Goal: Use online tool/utility: Utilize a website feature to perform a specific function

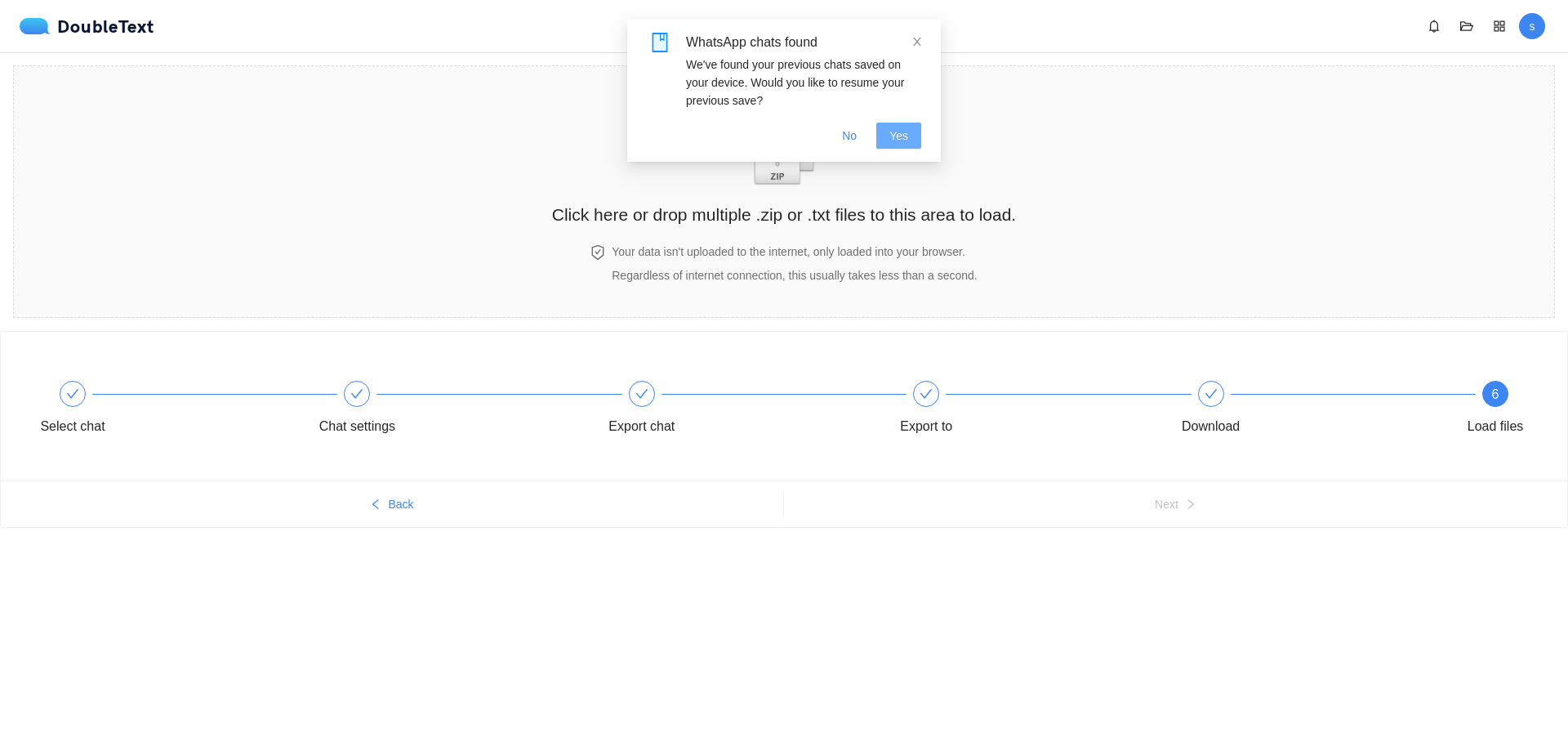
click at [902, 139] on span "Yes" at bounding box center [898, 135] width 18 height 18
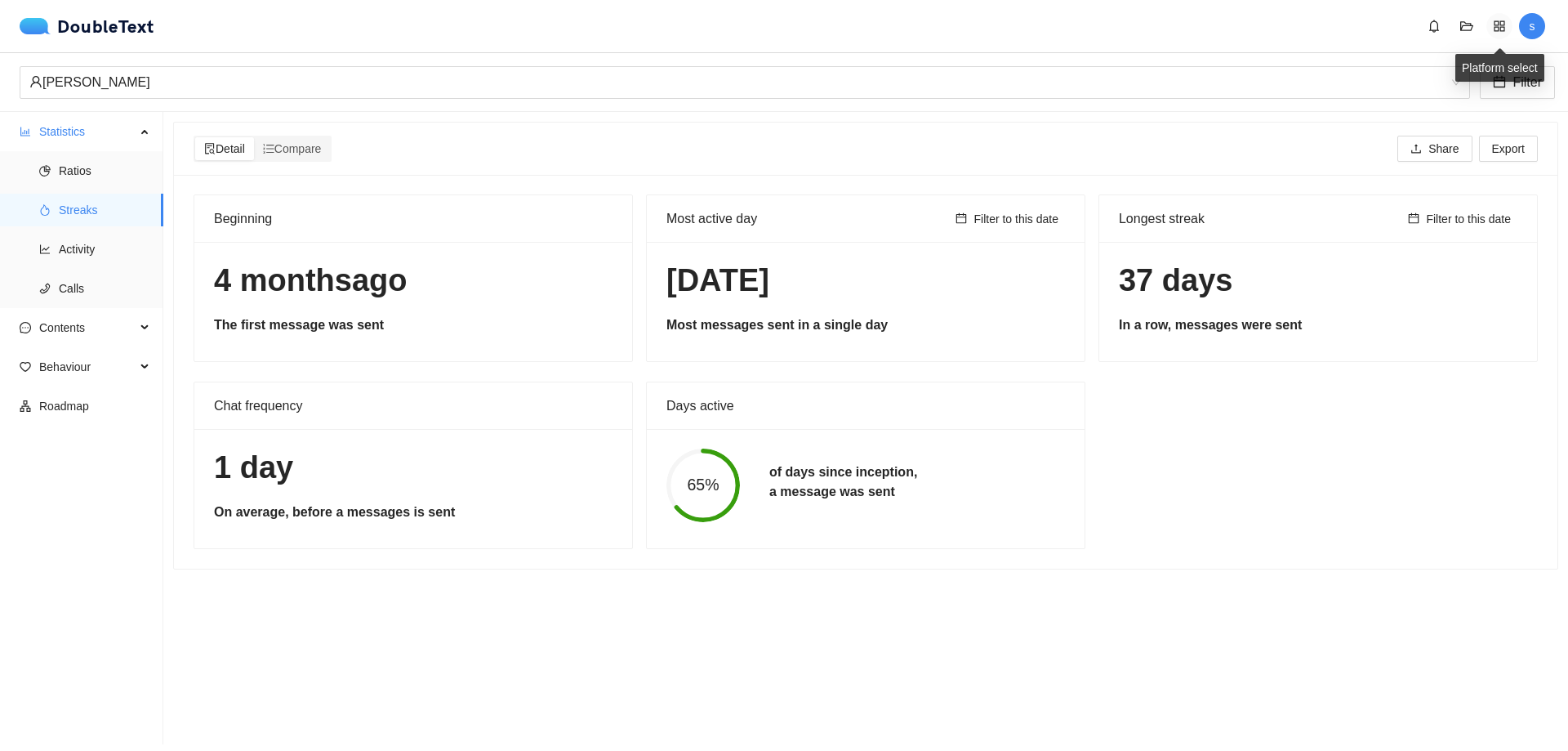
click at [1504, 32] on icon "appstore" at bounding box center [1499, 26] width 13 height 13
click at [1323, 40] on div "DoubleText s" at bounding box center [784, 26] width 1568 height 52
click at [32, 20] on img at bounding box center [38, 26] width 38 height 17
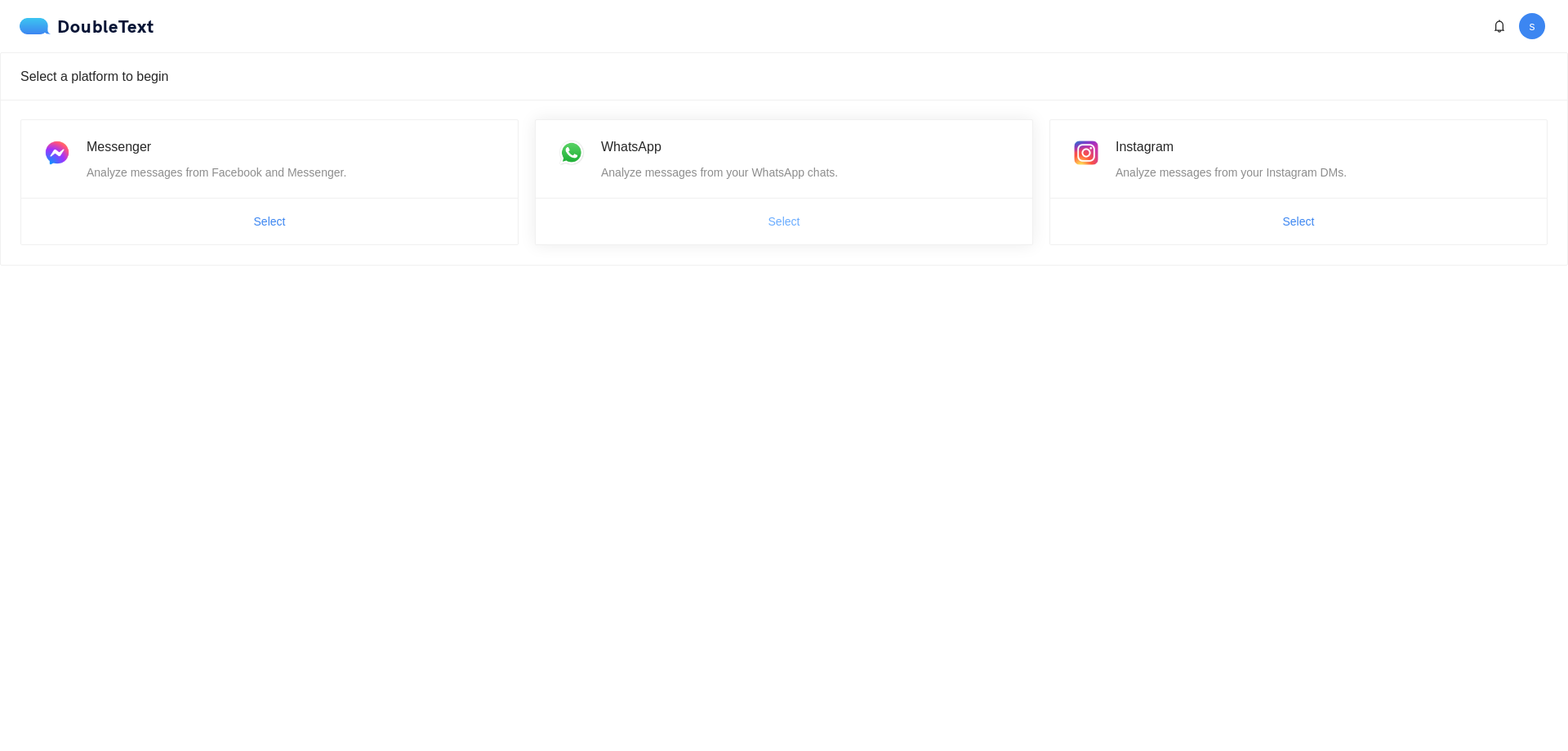
click at [789, 226] on span "Select" at bounding box center [784, 221] width 32 height 18
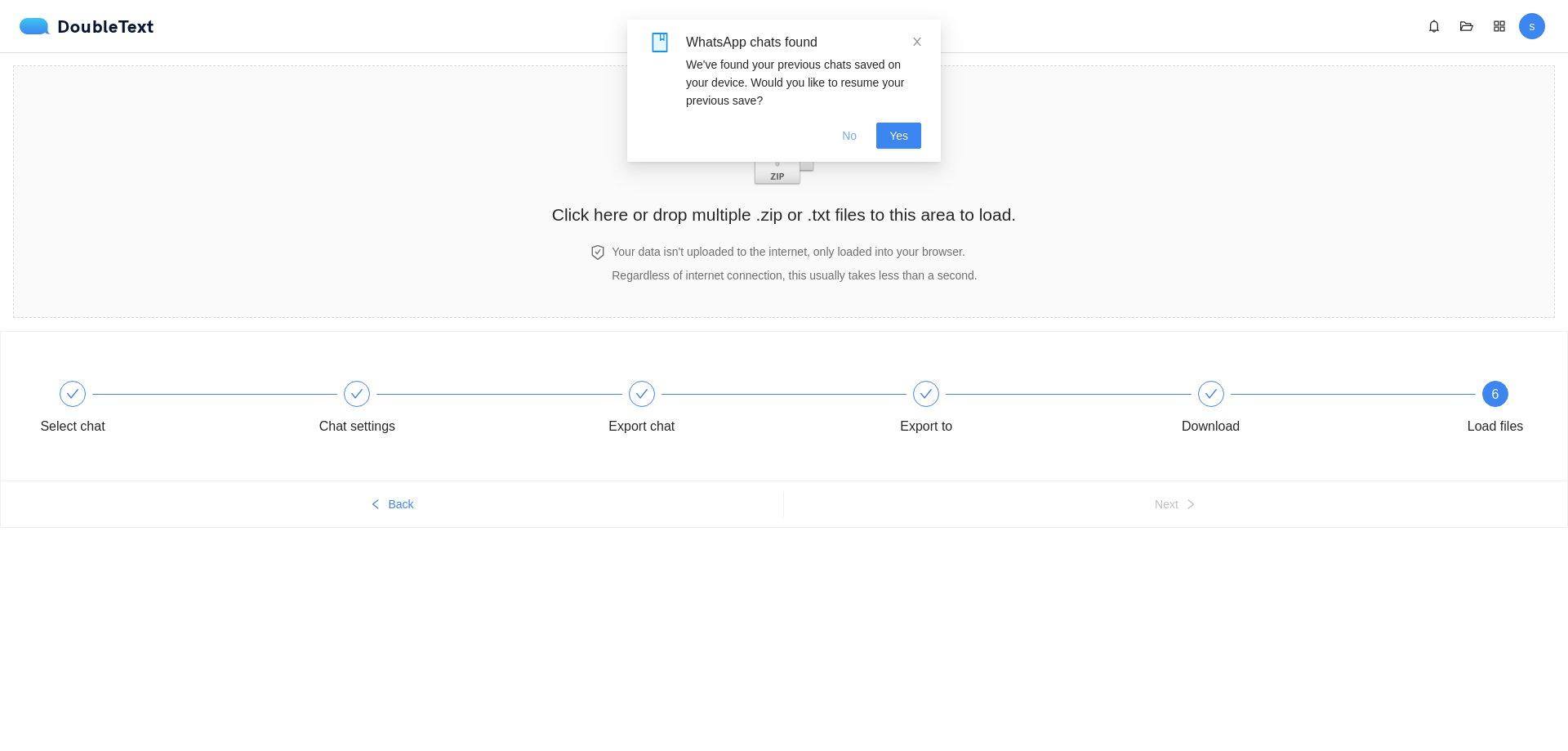
click at [854, 132] on span "No" at bounding box center [850, 135] width 15 height 18
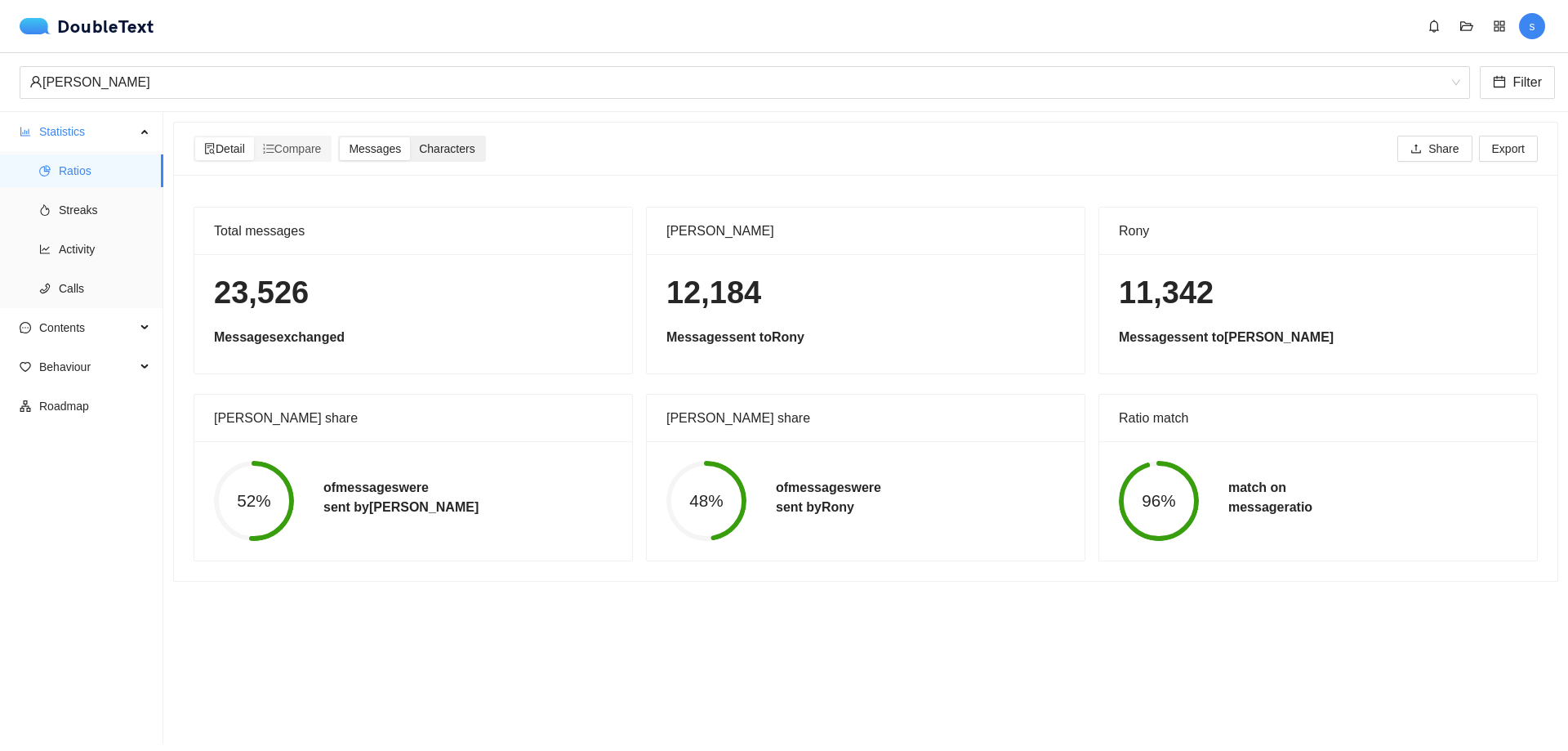
click at [452, 153] on span "Characters" at bounding box center [446, 149] width 55 height 13
click at [410, 137] on input "Characters" at bounding box center [410, 137] width 0 height 0
click at [85, 252] on span "Activity" at bounding box center [104, 249] width 91 height 33
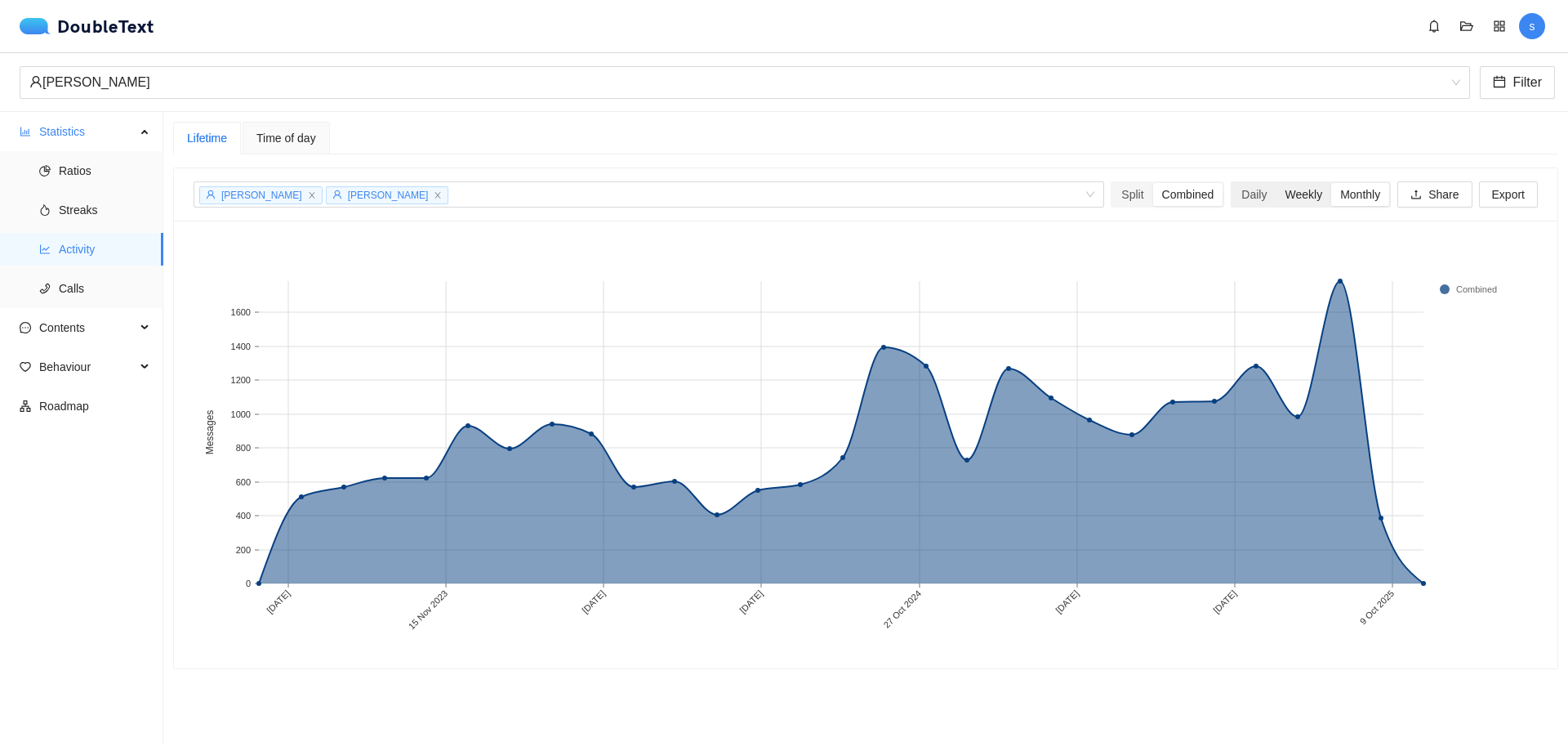
click at [1286, 195] on div "Weekly" at bounding box center [1303, 194] width 55 height 23
click at [1276, 183] on input "Weekly" at bounding box center [1276, 183] width 0 height 0
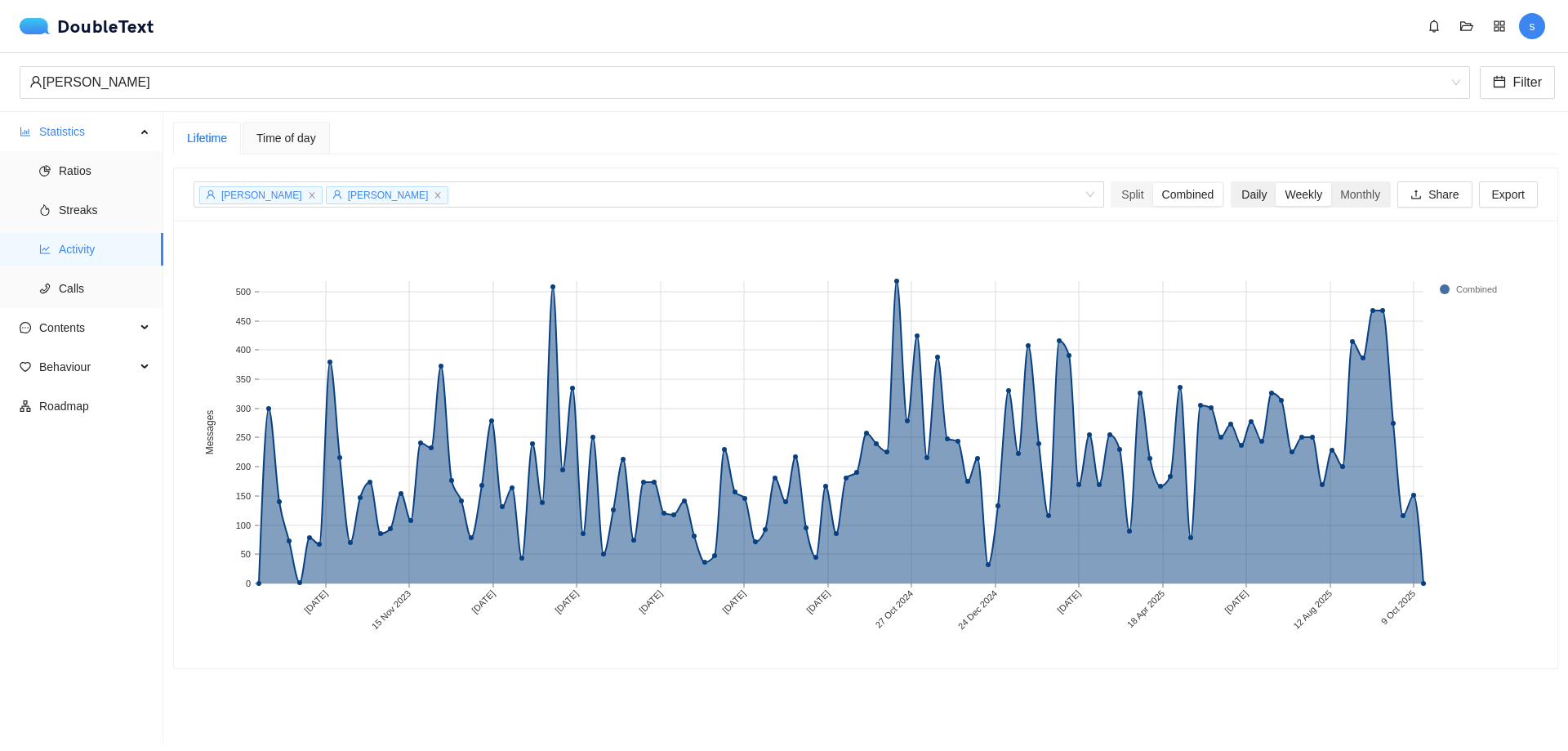
click at [1241, 195] on div "Daily" at bounding box center [1254, 194] width 44 height 23
click at [1232, 183] on input "Daily" at bounding box center [1232, 183] width 0 height 0
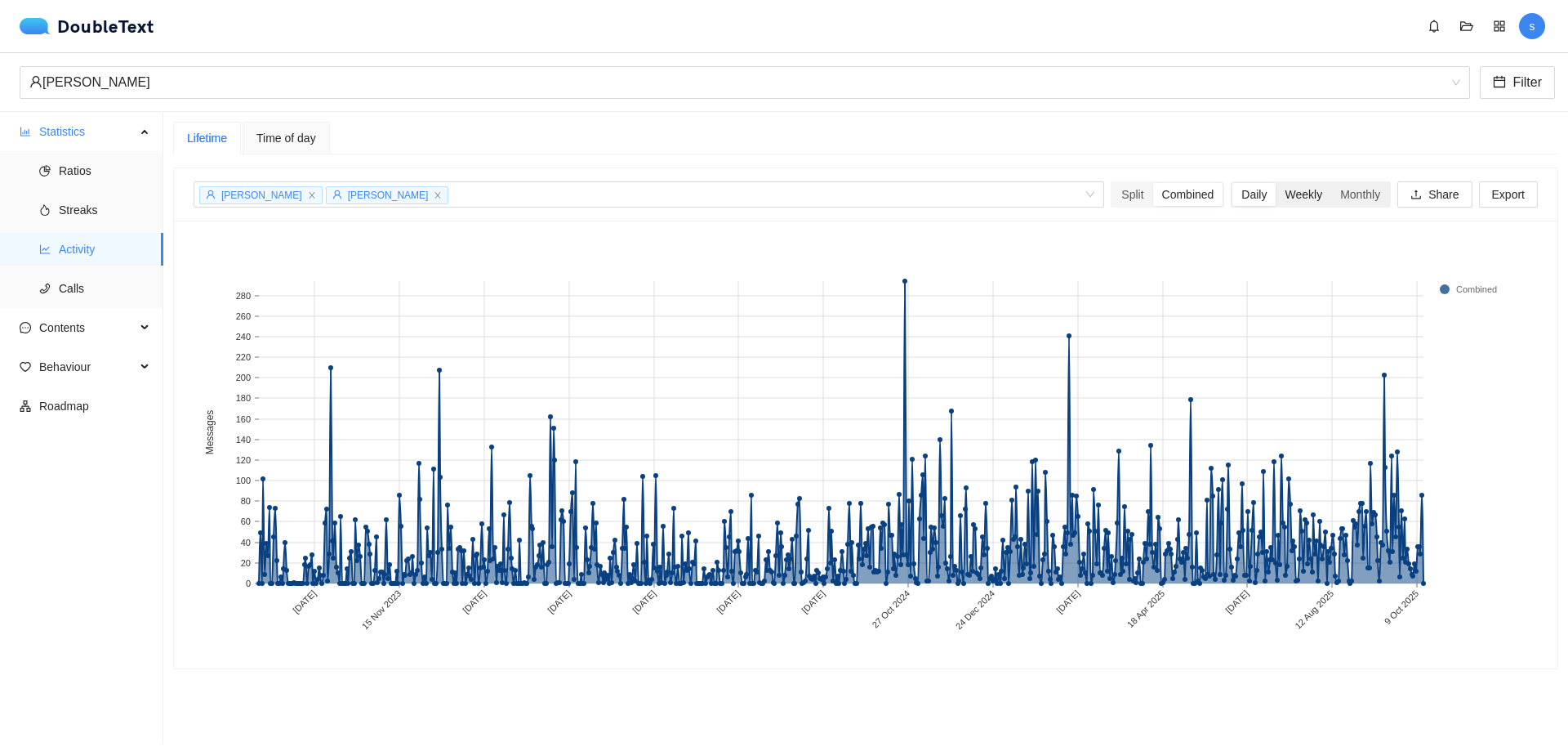
click at [1288, 196] on div "Weekly" at bounding box center [1303, 194] width 55 height 23
click at [1276, 183] on input "Weekly" at bounding box center [1276, 183] width 0 height 0
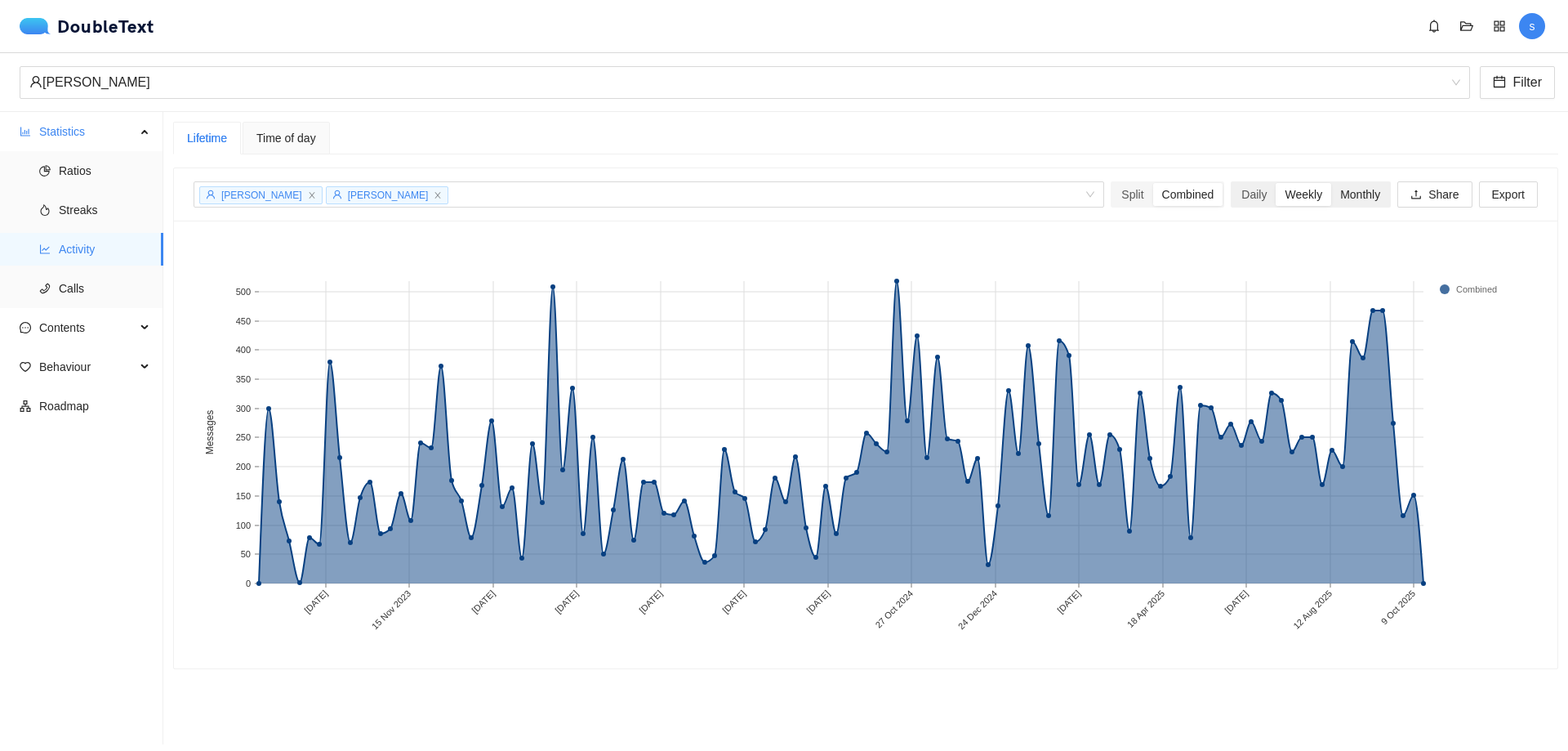
click at [1339, 192] on div "Monthly" at bounding box center [1360, 194] width 58 height 23
click at [1331, 183] on input "Monthly" at bounding box center [1331, 183] width 0 height 0
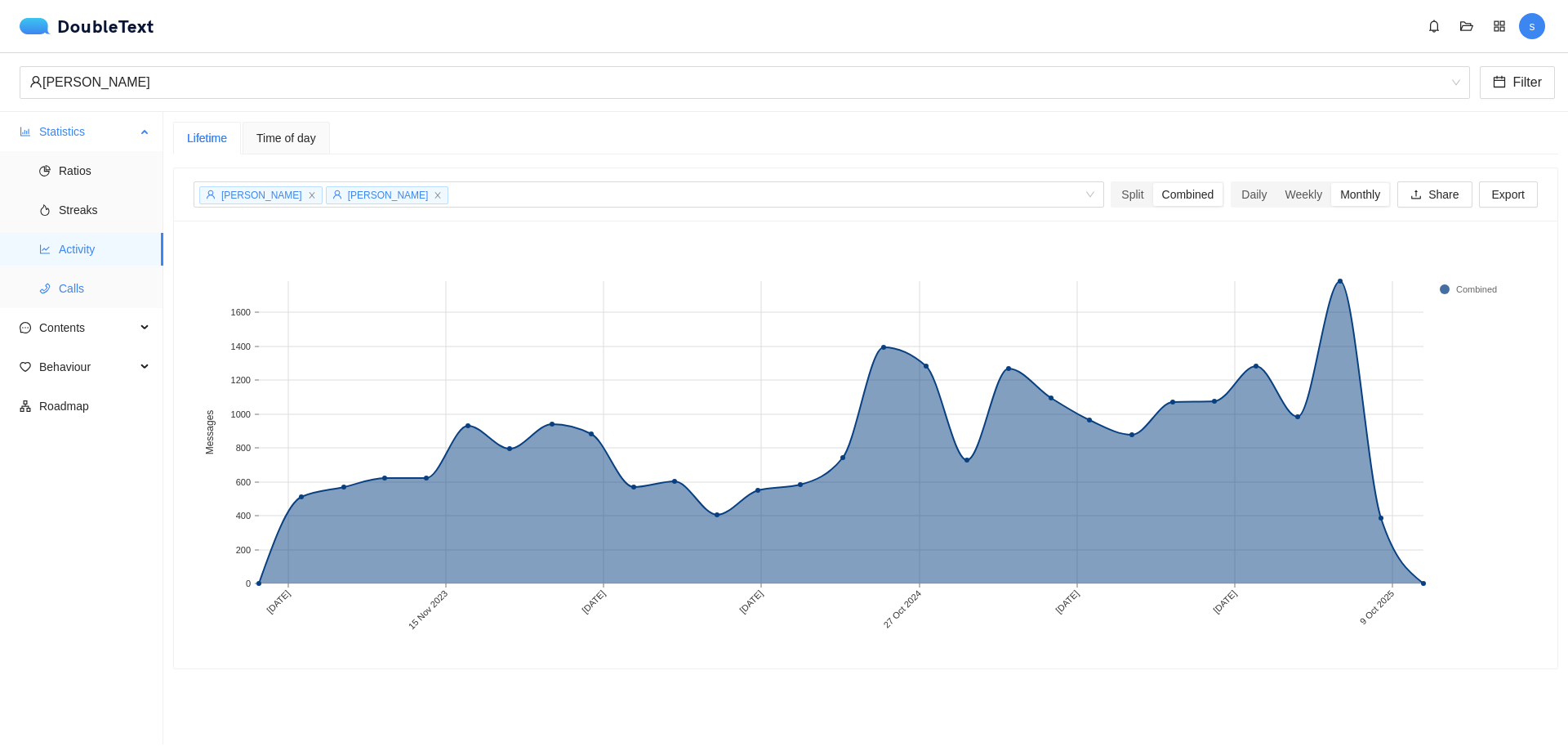
click at [86, 293] on span "Calls" at bounding box center [104, 288] width 91 height 33
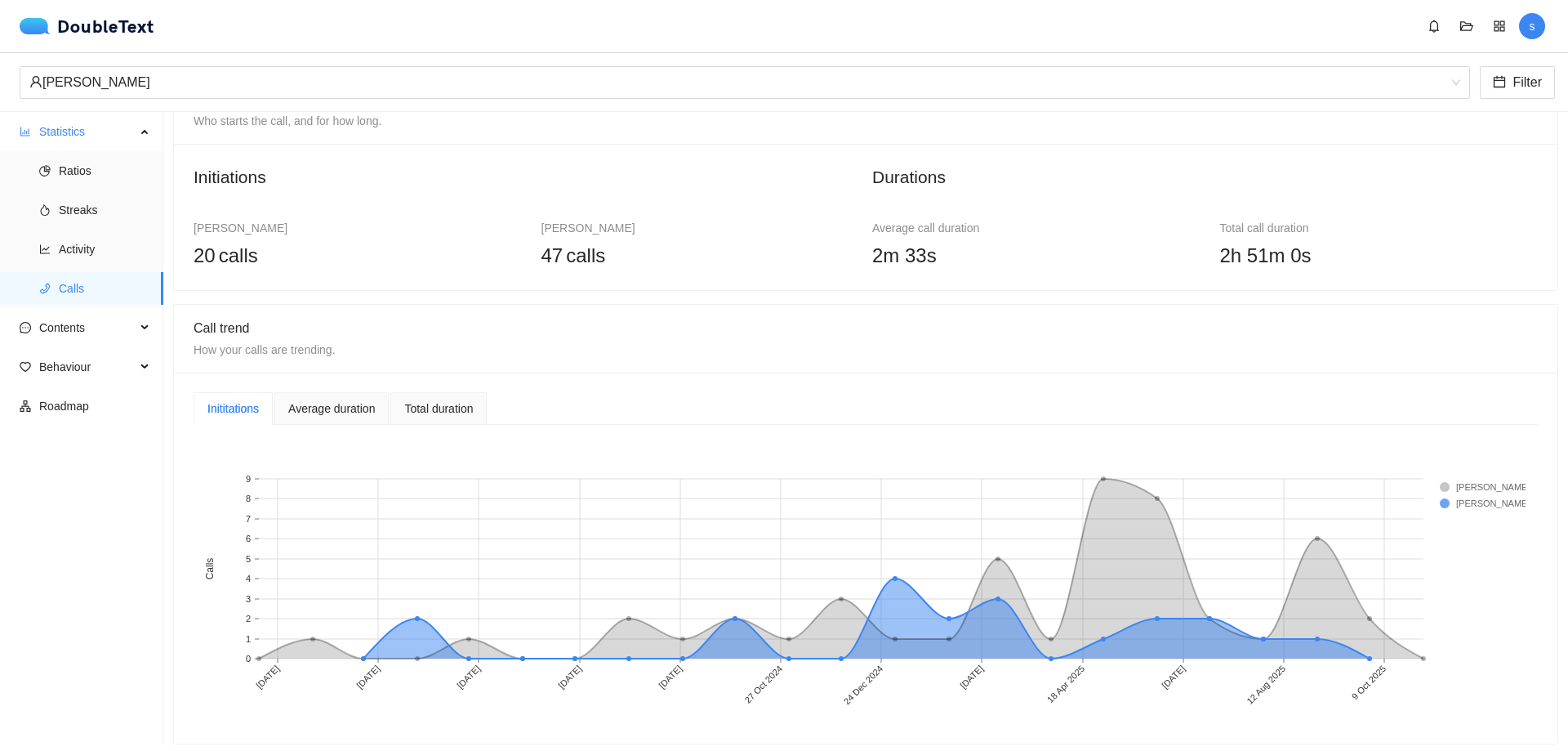
scroll to position [68, 0]
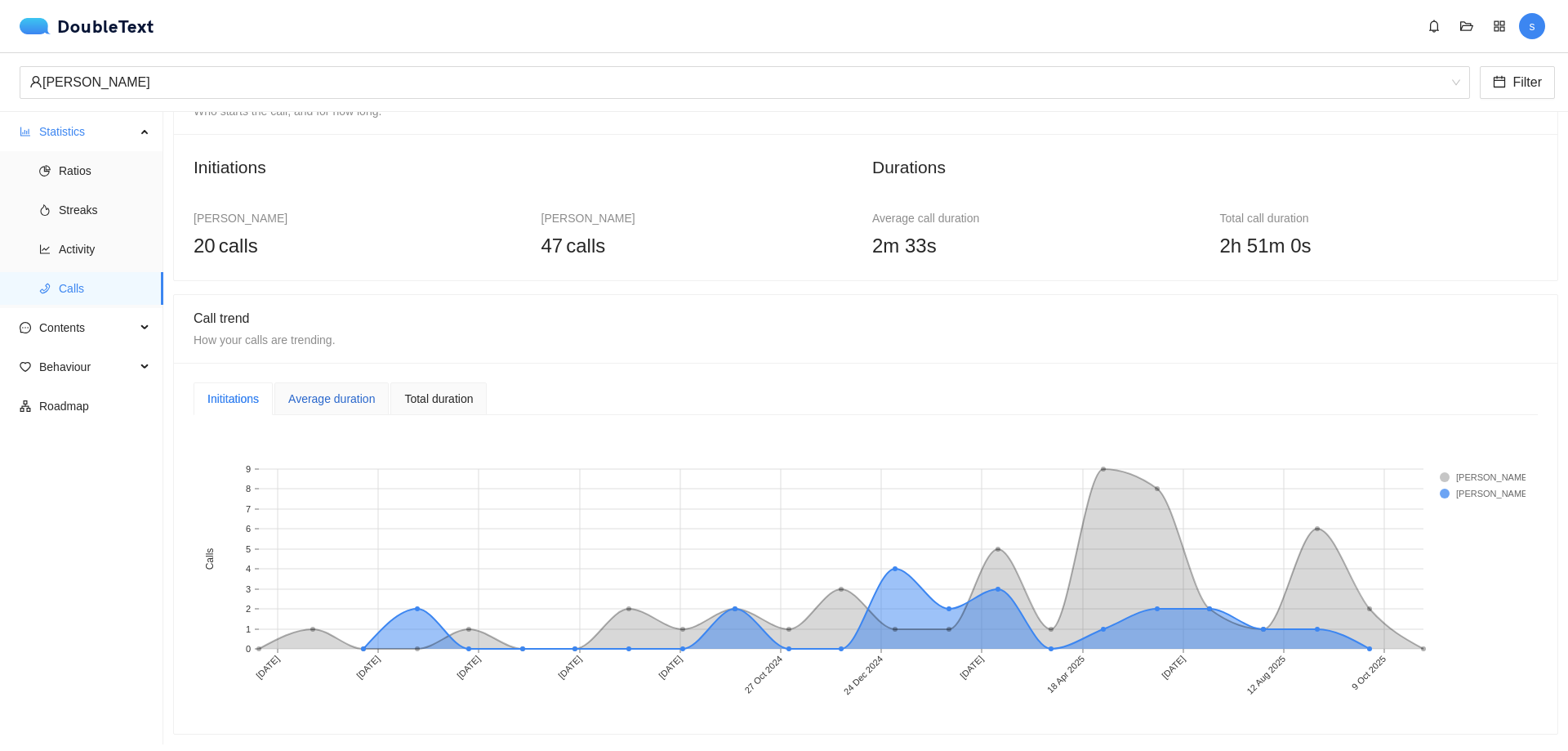
click at [330, 389] on div "Average duration" at bounding box center [331, 398] width 86 height 18
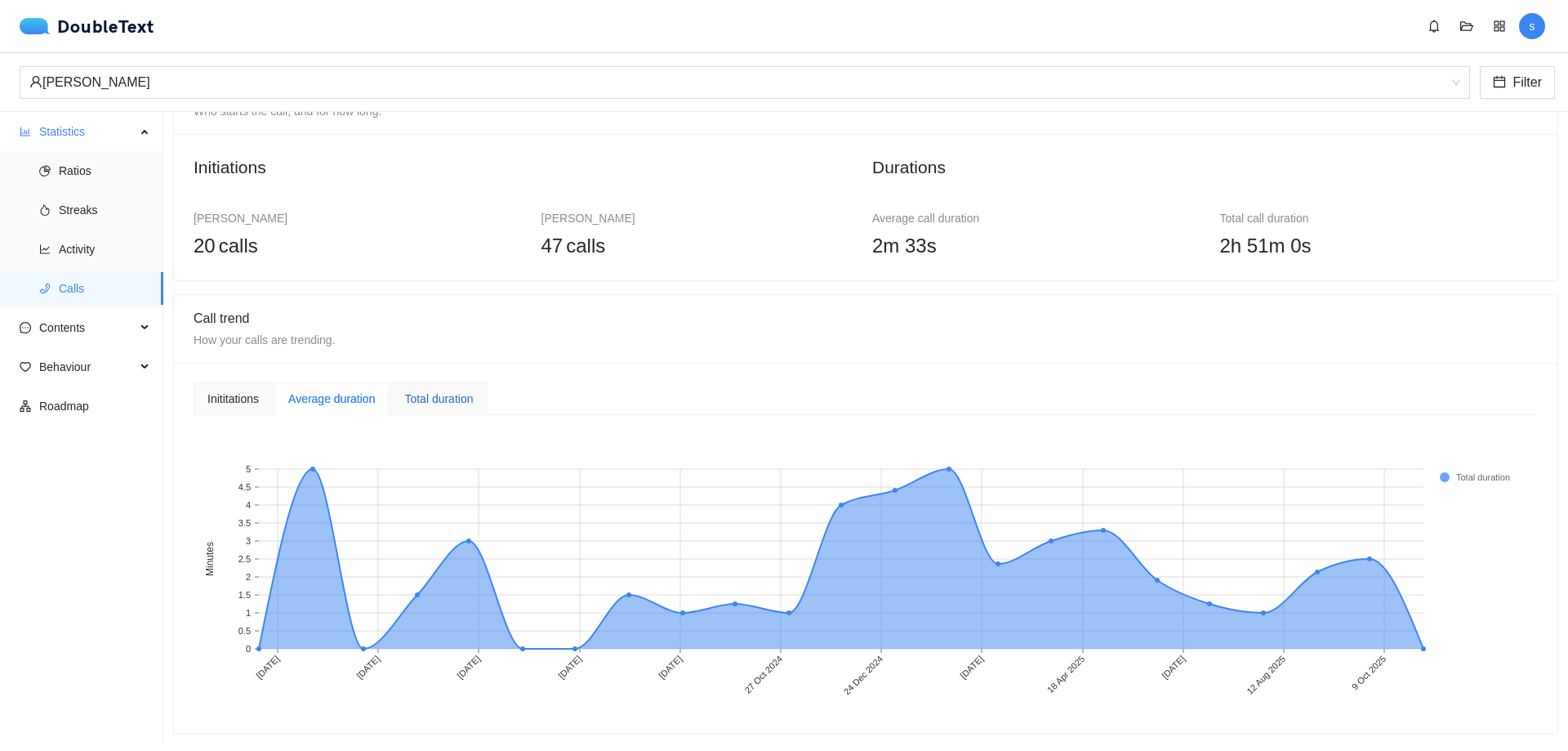
click at [447, 389] on div "Total duration" at bounding box center [439, 398] width 69 height 18
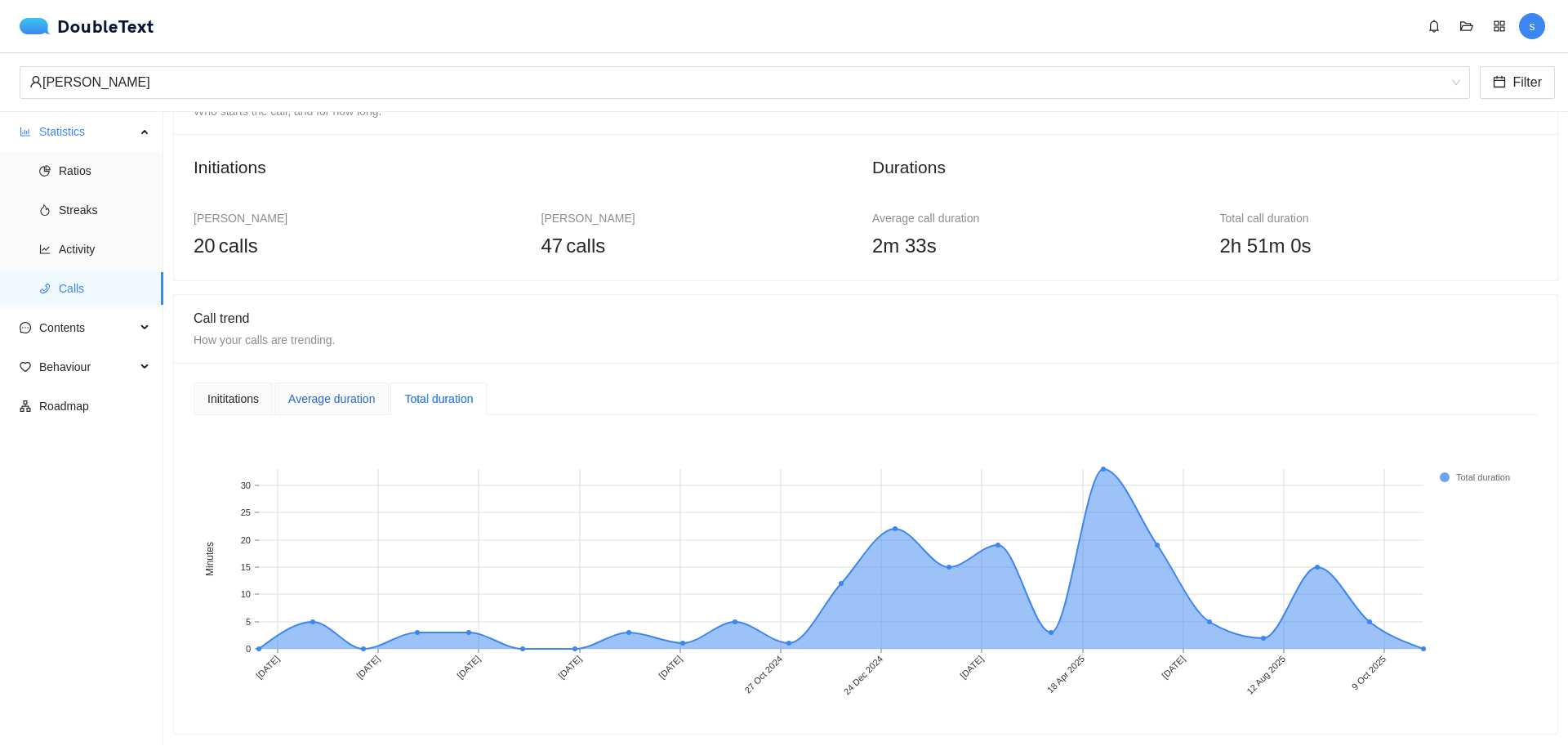
click at [339, 389] on div "Average duration" at bounding box center [331, 398] width 86 height 18
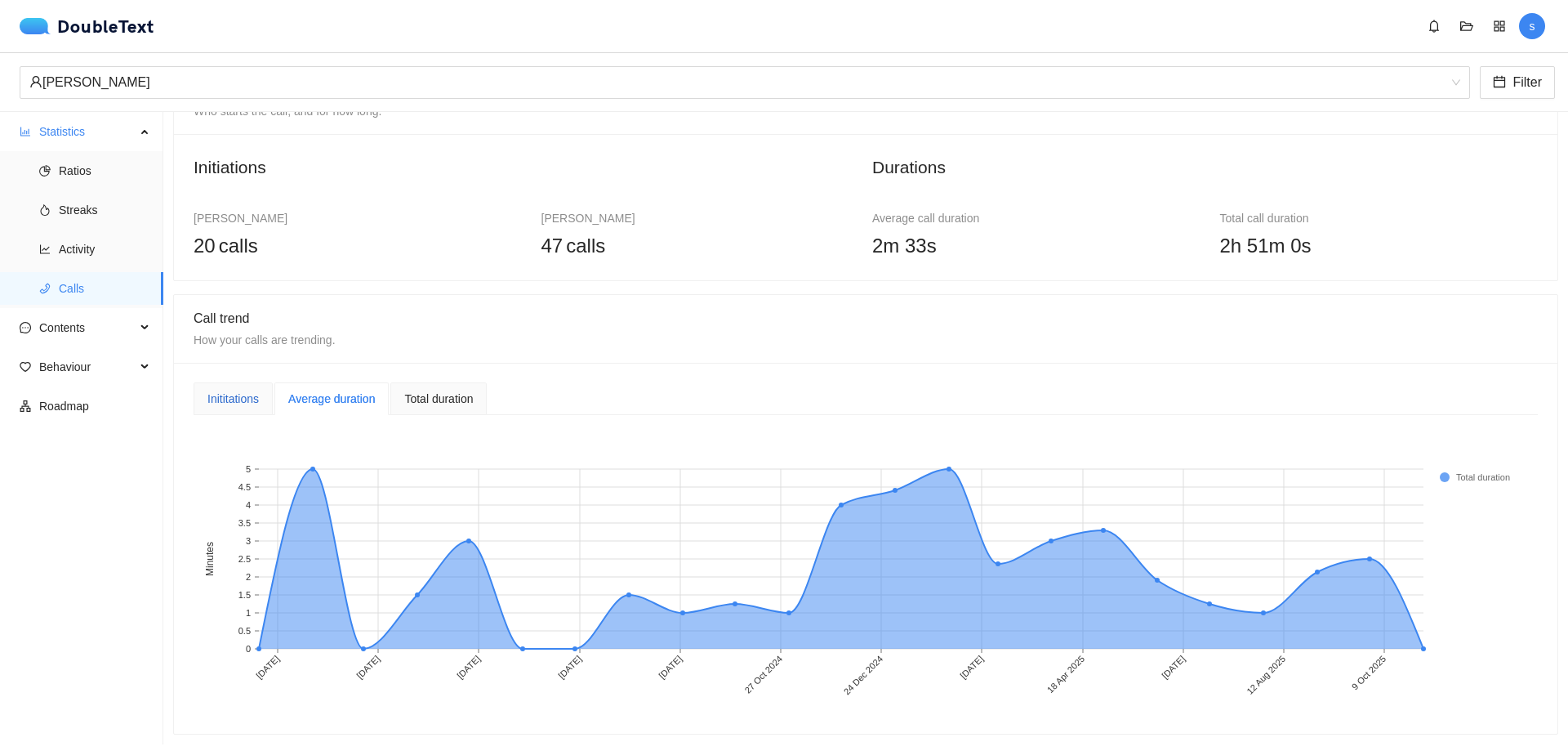
click at [234, 389] on div "Inititations" at bounding box center [233, 398] width 51 height 18
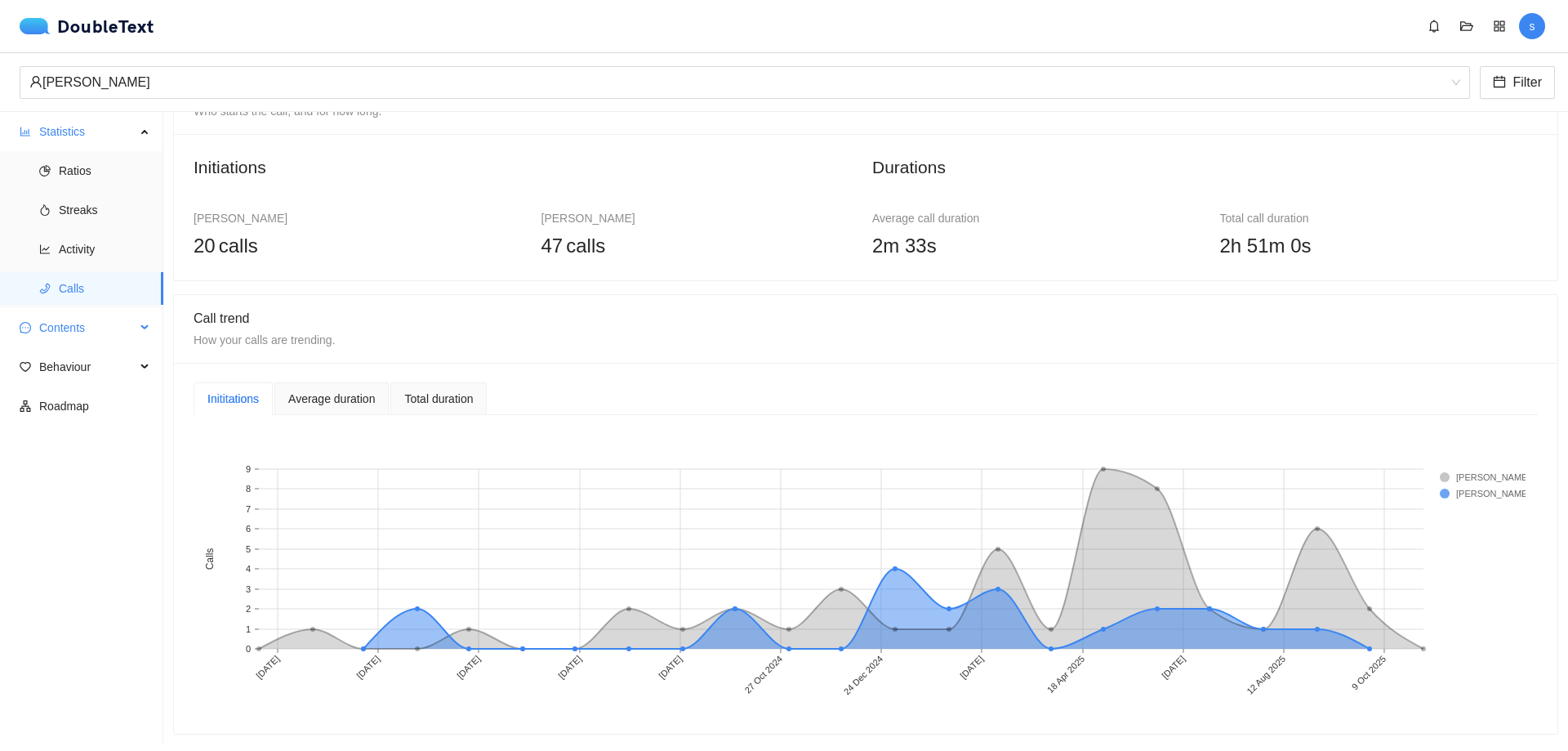
click at [121, 334] on span "Contents" at bounding box center [87, 327] width 96 height 33
click at [110, 370] on span "Word Cloud" at bounding box center [104, 367] width 91 height 33
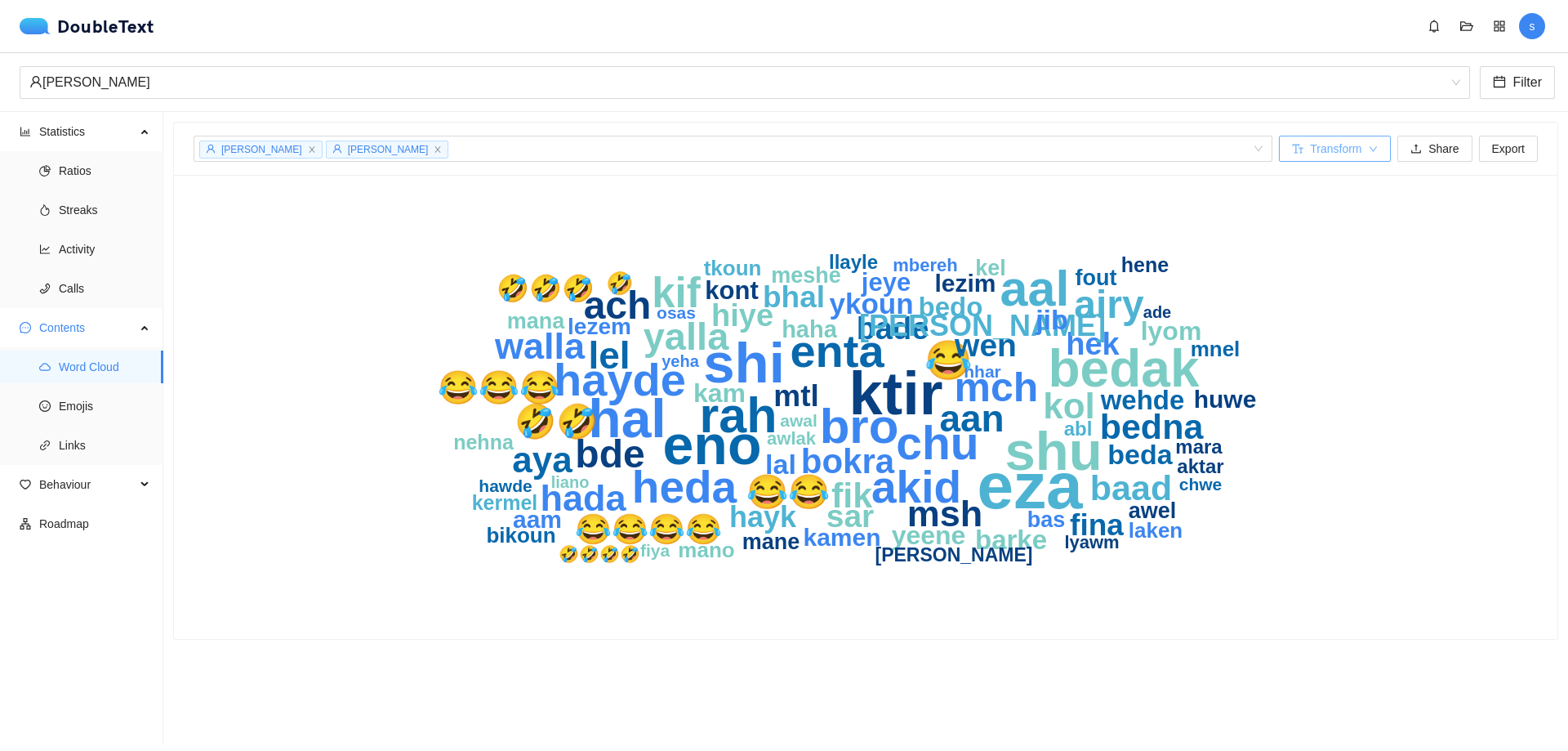
click at [1349, 159] on button "Transform" at bounding box center [1335, 148] width 112 height 26
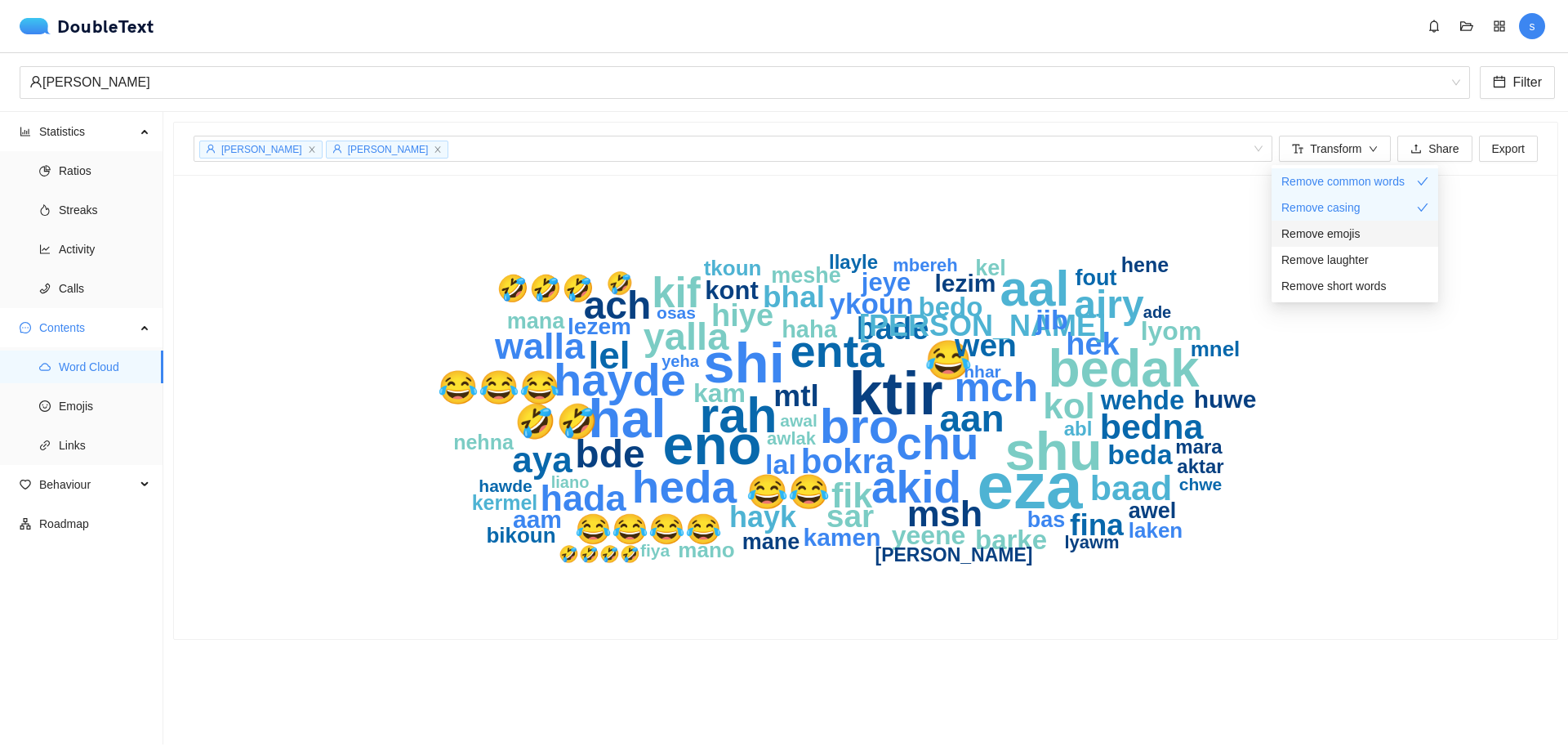
click at [1327, 224] on span "Remove emojis" at bounding box center [1321, 233] width 79 height 18
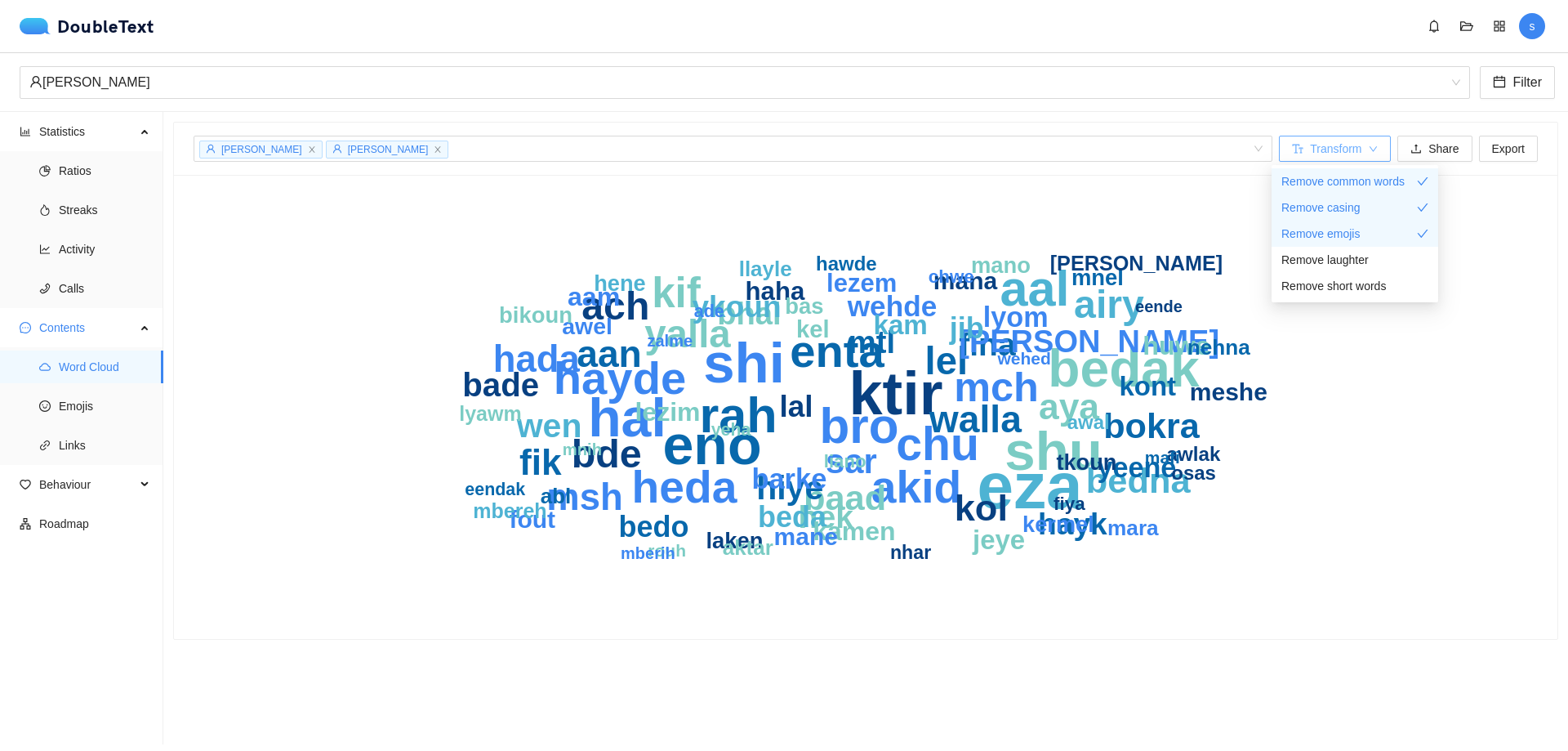
click at [1339, 148] on span "Transform" at bounding box center [1335, 148] width 51 height 18
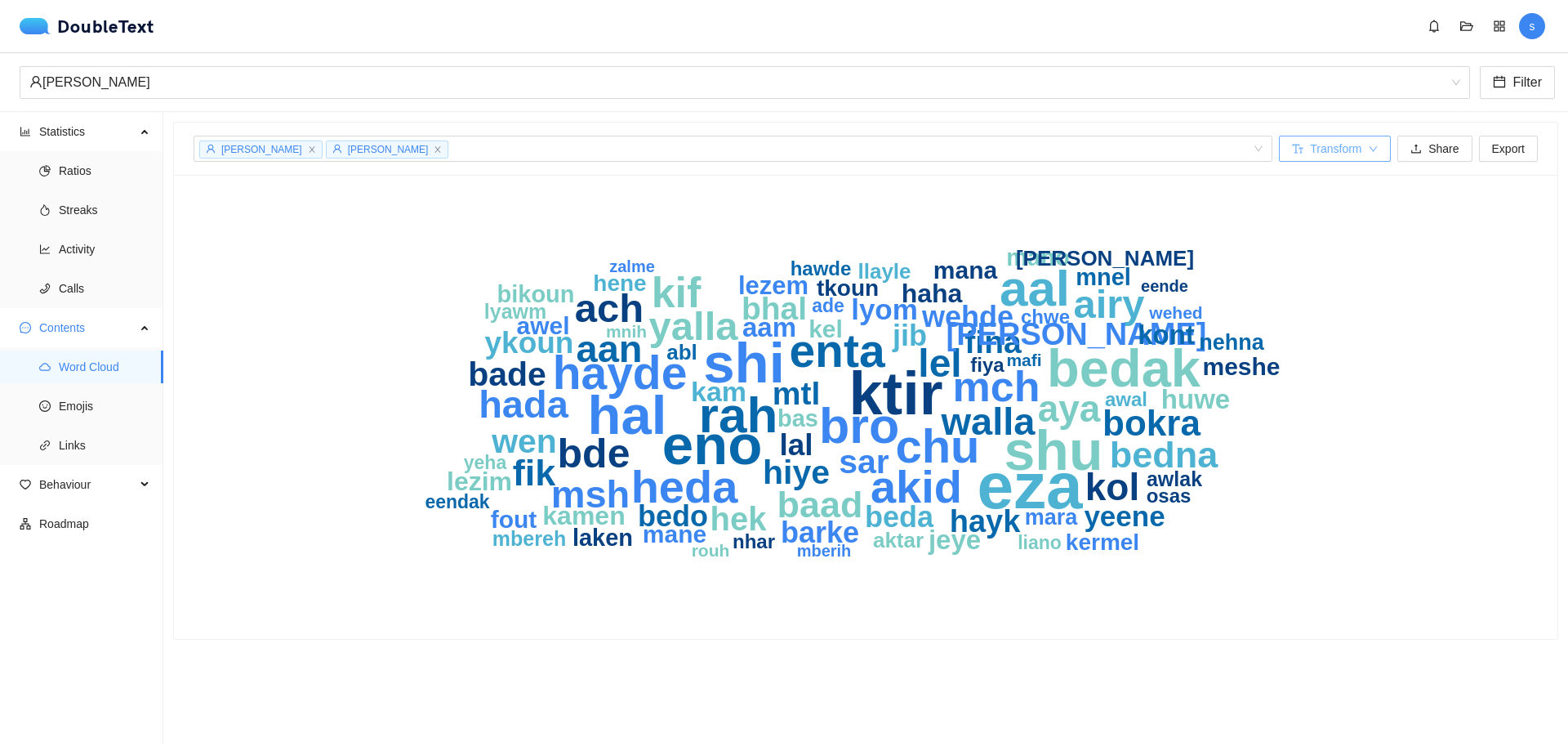
click at [1328, 153] on span "Transform" at bounding box center [1335, 148] width 51 height 18
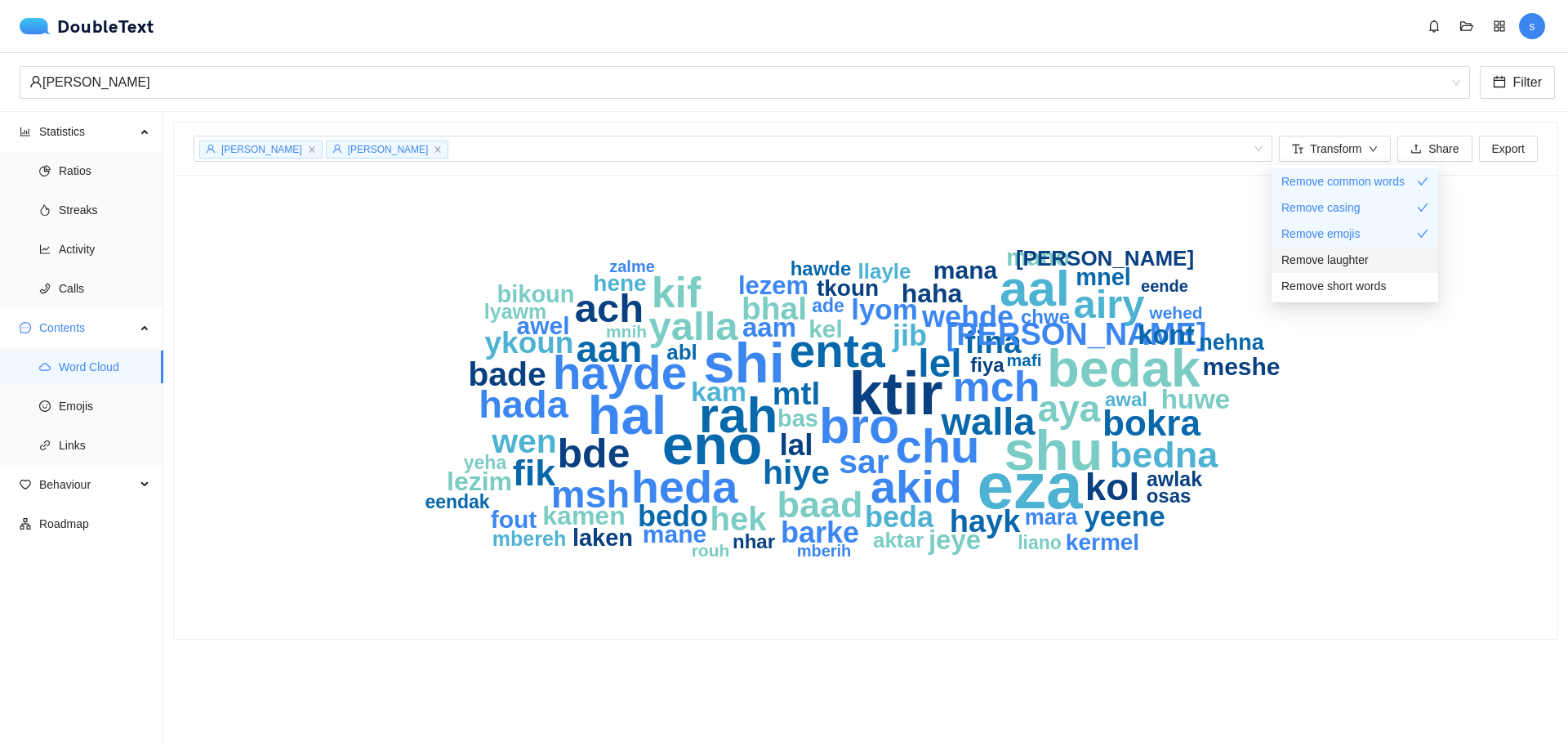
click at [1312, 266] on span "Remove laughter" at bounding box center [1325, 259] width 87 height 18
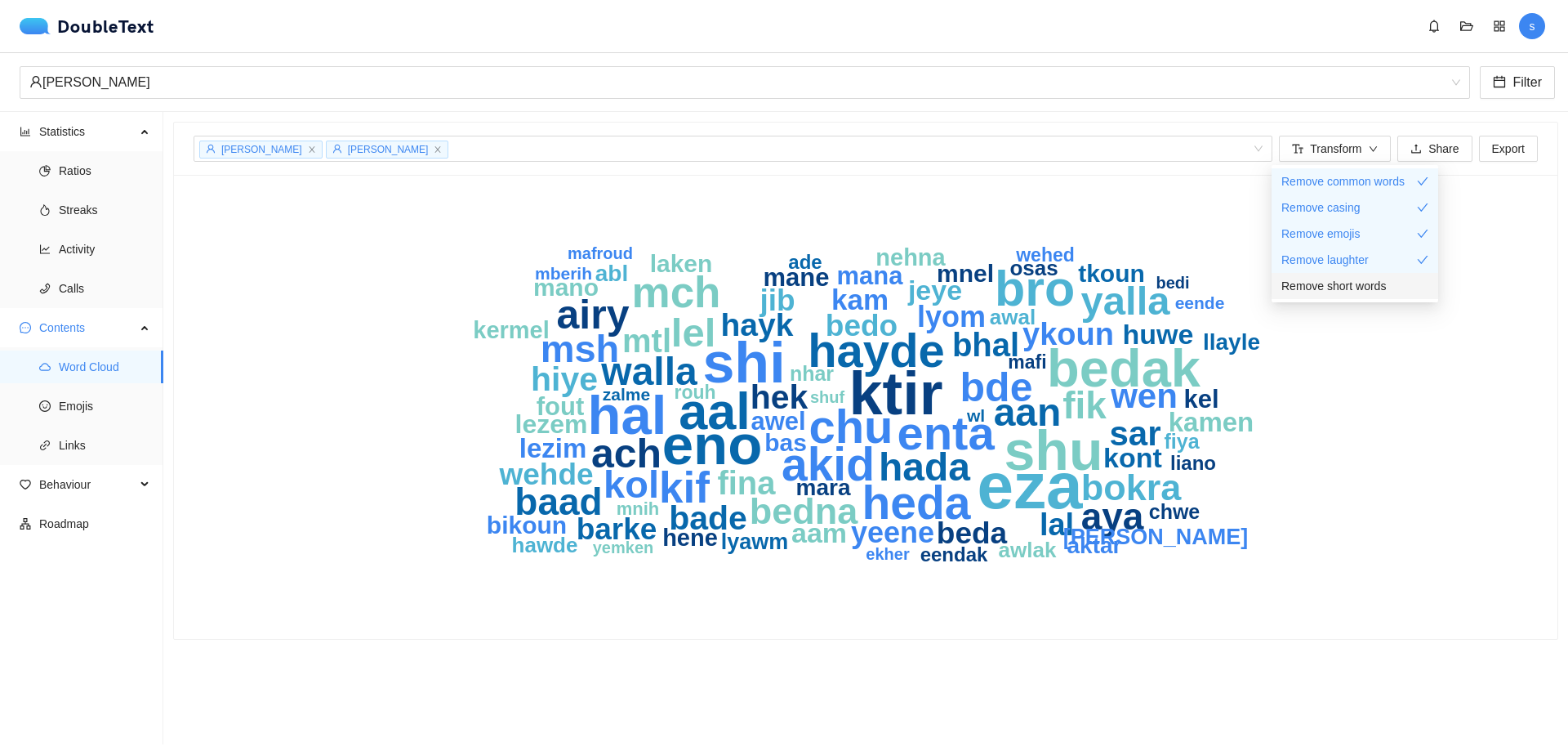
click at [1322, 288] on span "Remove short words" at bounding box center [1334, 285] width 105 height 18
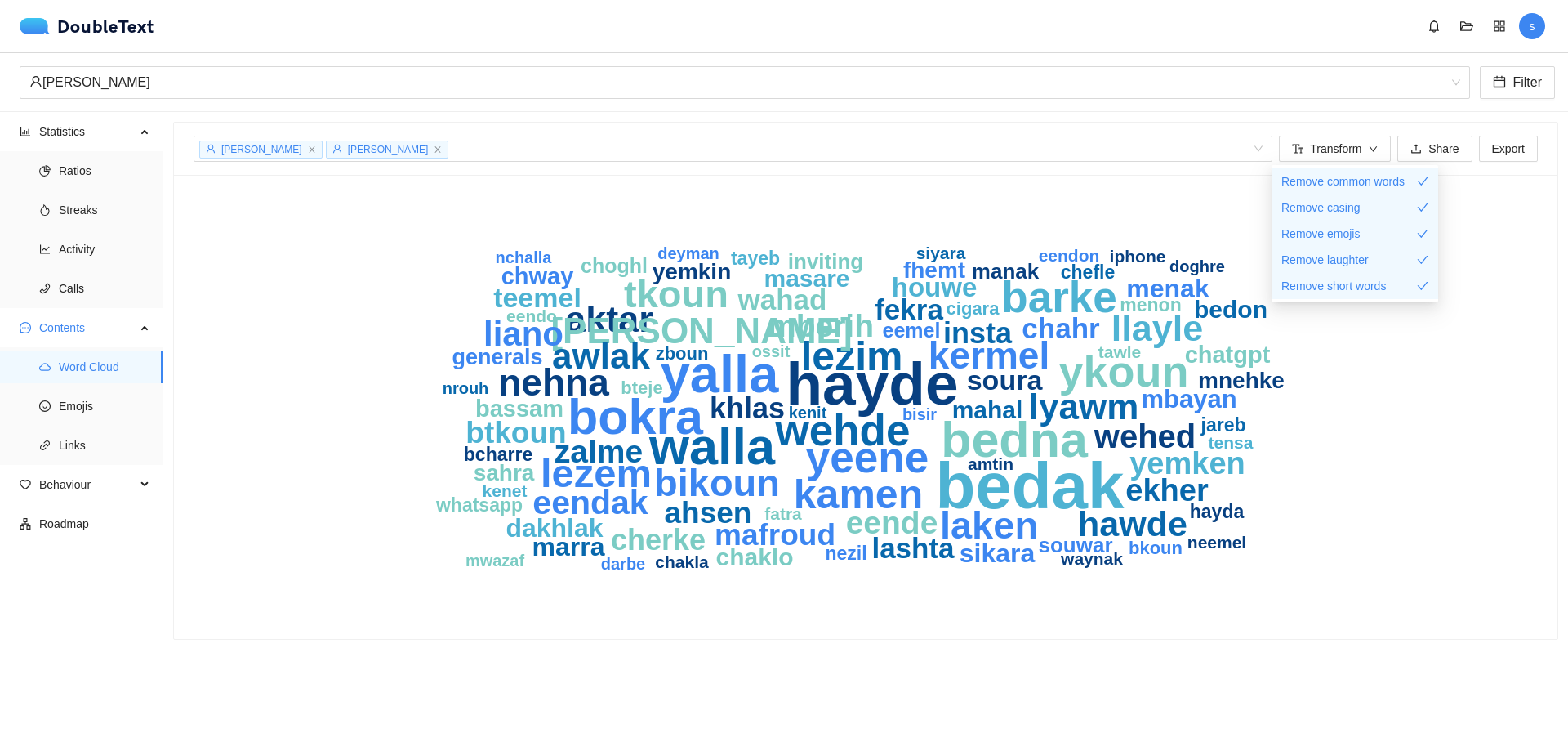
click at [1416, 509] on div "bedak hayde yalla walla bedna bokra ykoun wehde barke yeene kamen lezim lezem l…" at bounding box center [866, 406] width 1344 height 424
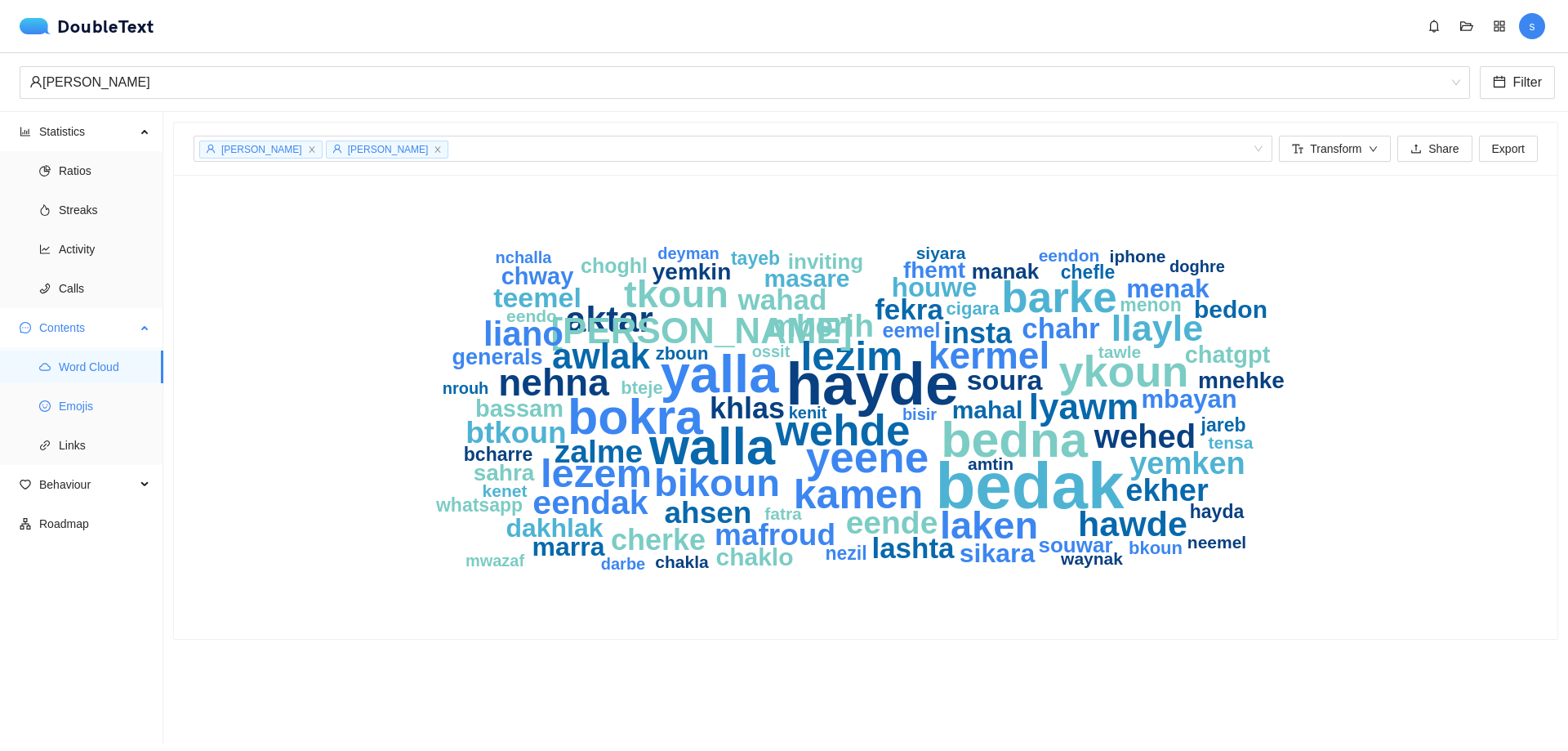
click at [114, 406] on span "Emojis" at bounding box center [104, 405] width 91 height 33
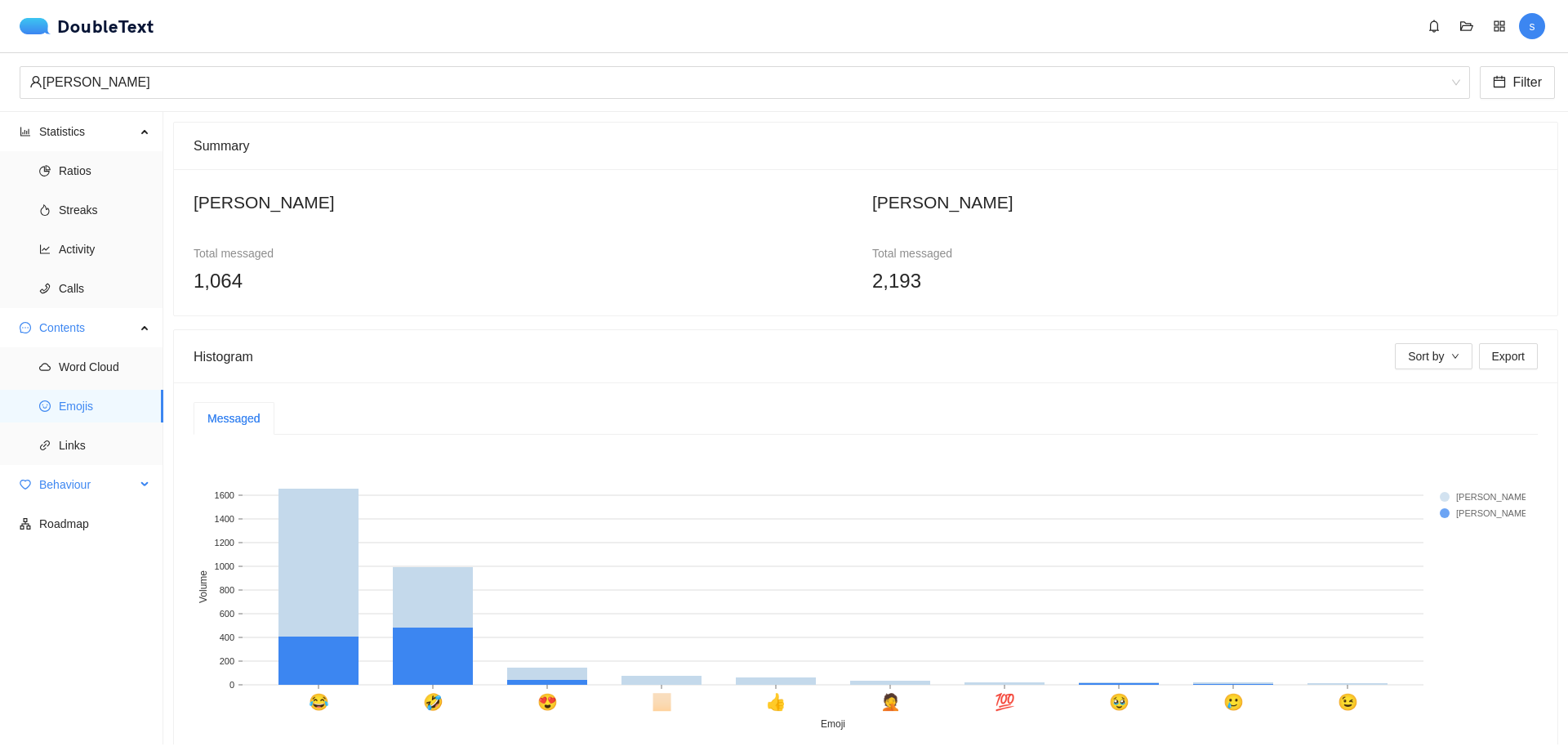
click at [103, 485] on span "Behaviour" at bounding box center [87, 484] width 96 height 33
click at [90, 521] on span "Engagement" at bounding box center [104, 523] width 91 height 33
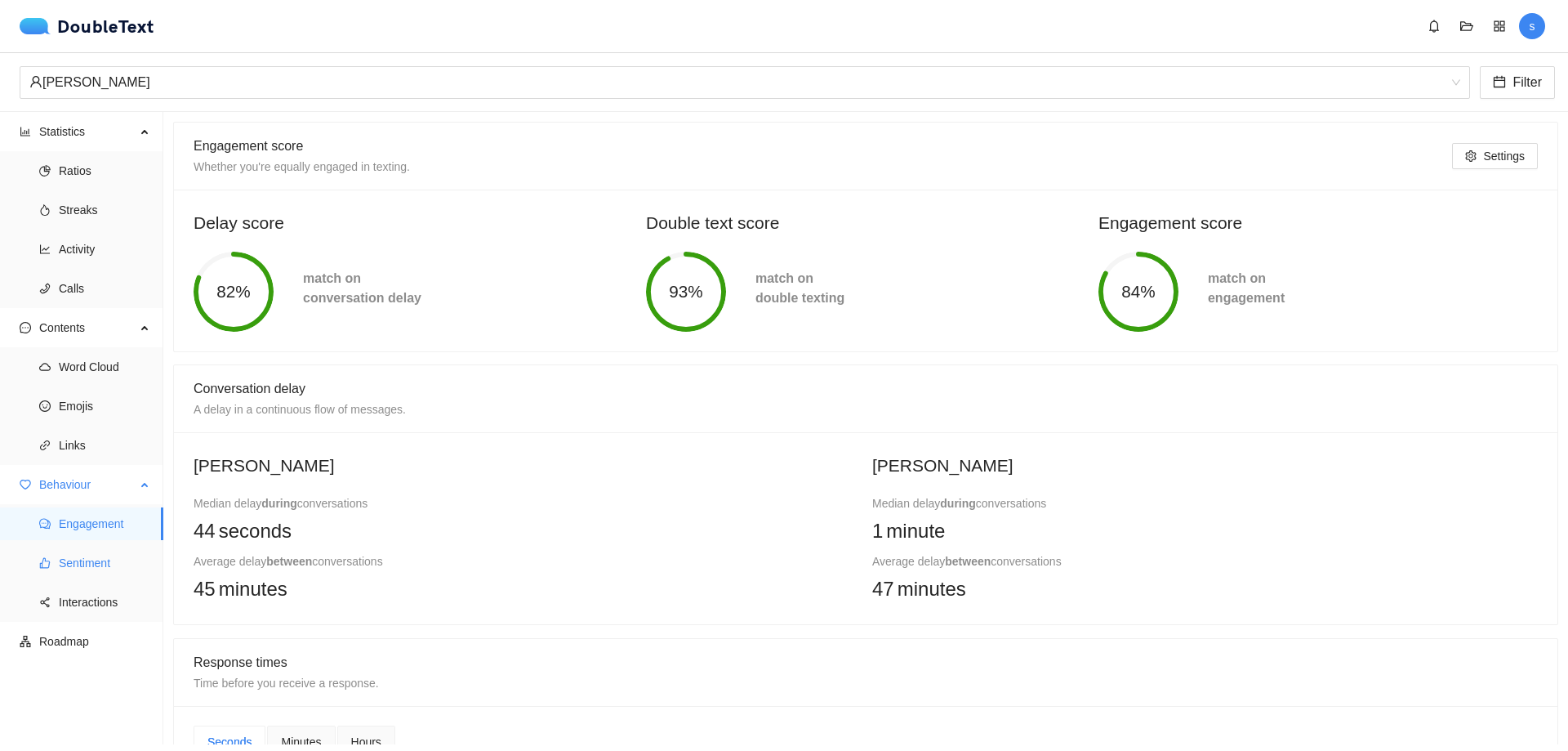
click at [85, 562] on span "Sentiment" at bounding box center [104, 563] width 91 height 33
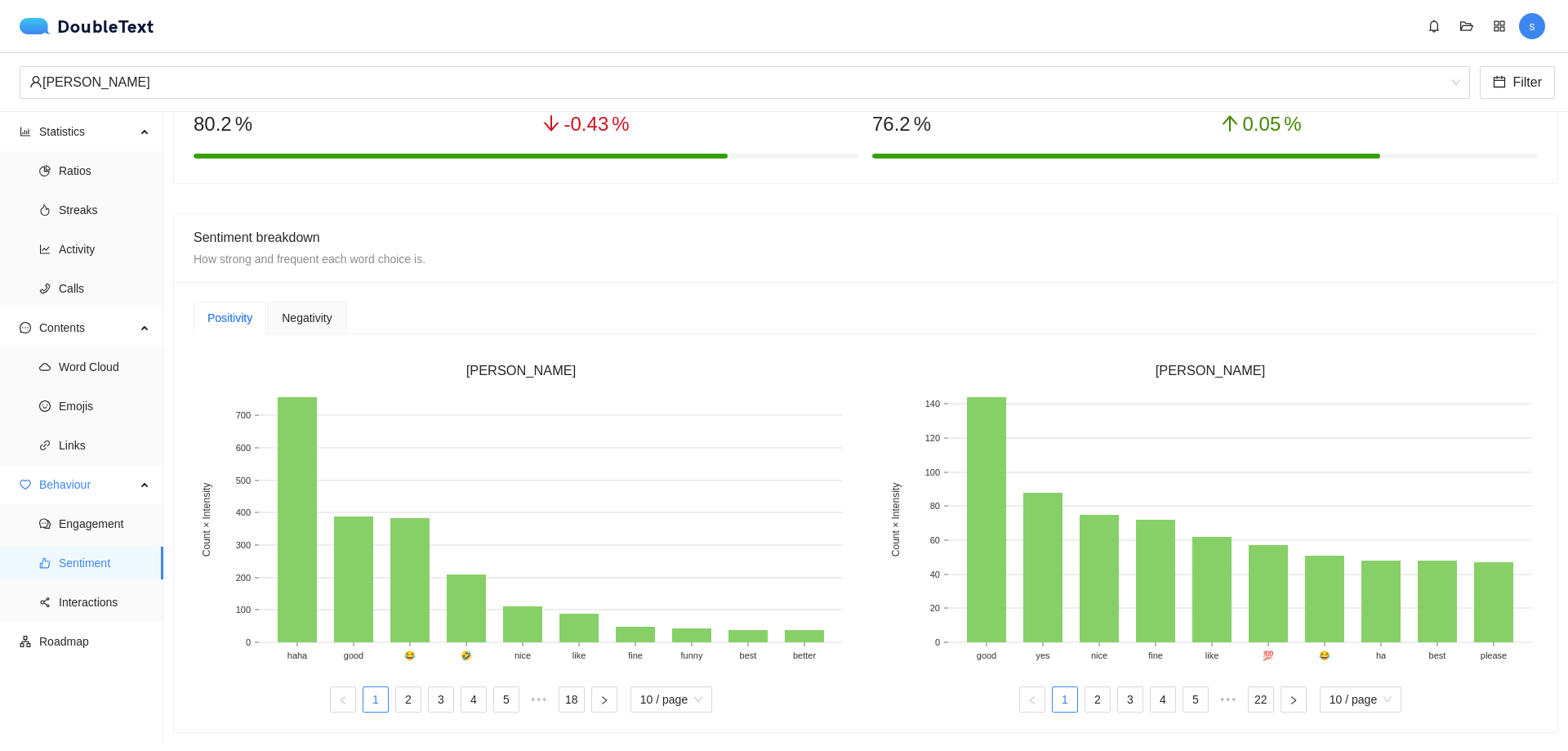
scroll to position [245, 0]
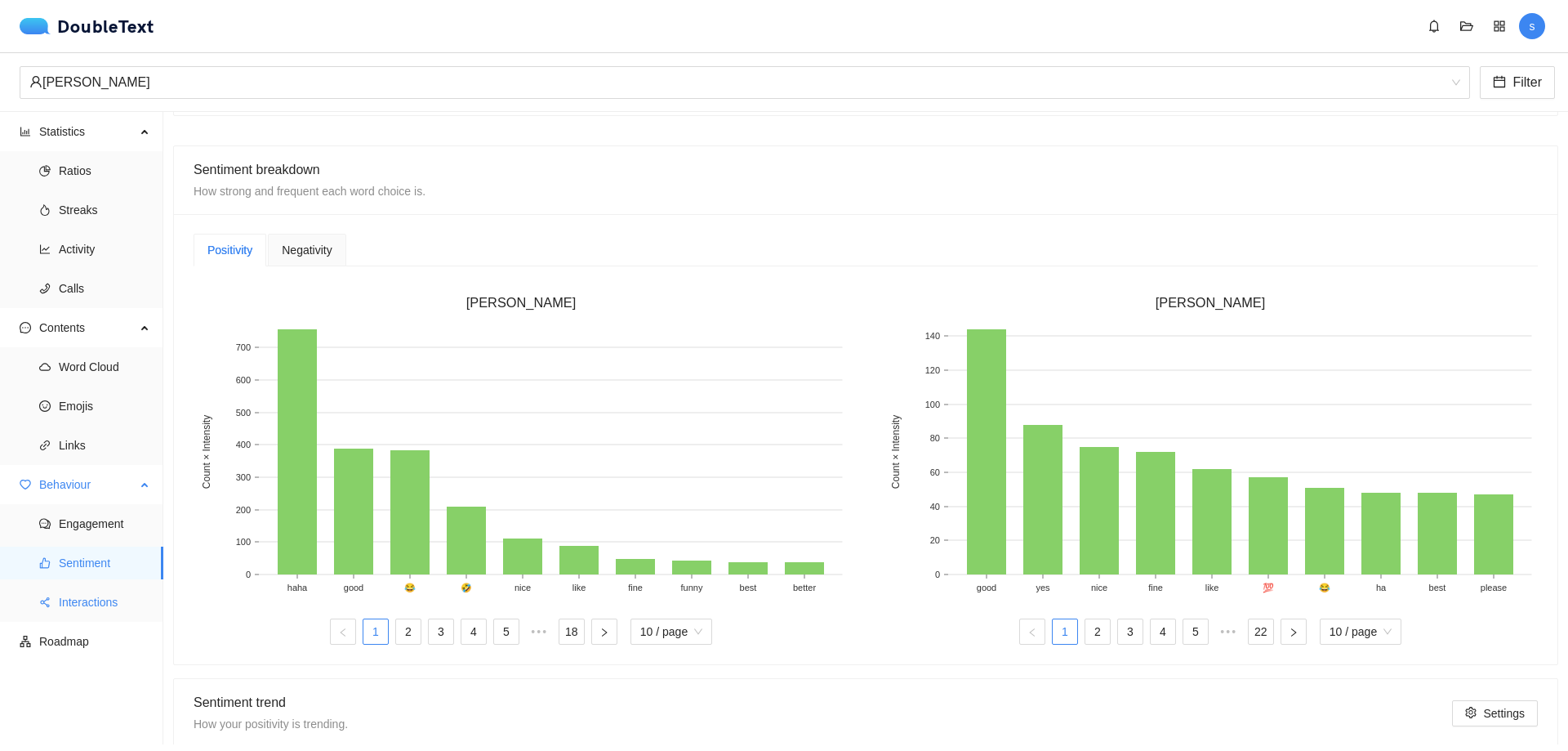
click at [98, 606] on span "Interactions" at bounding box center [104, 601] width 91 height 33
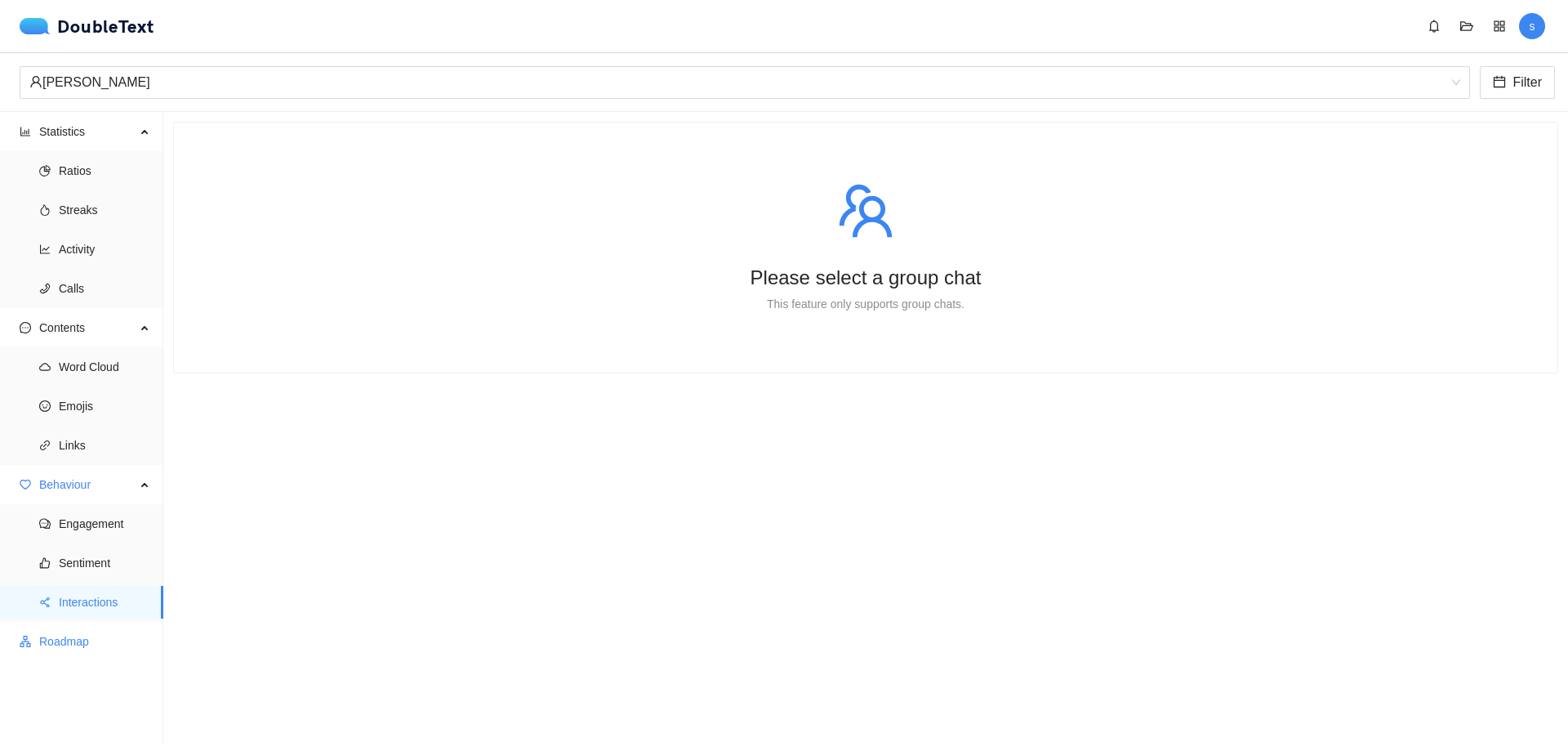
click at [85, 637] on span "Roadmap" at bounding box center [95, 640] width 111 height 33
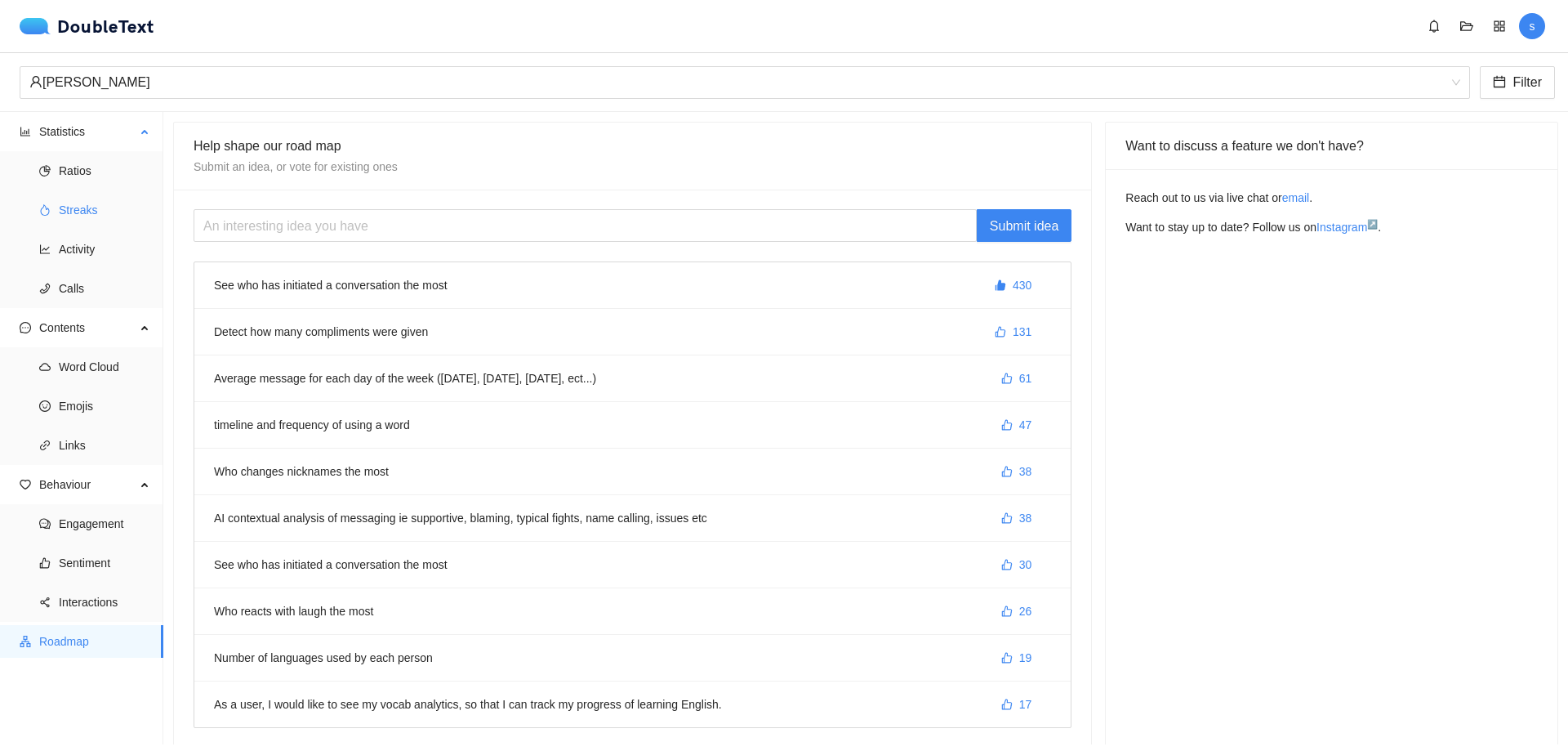
click at [100, 212] on span "Streaks" at bounding box center [104, 209] width 91 height 33
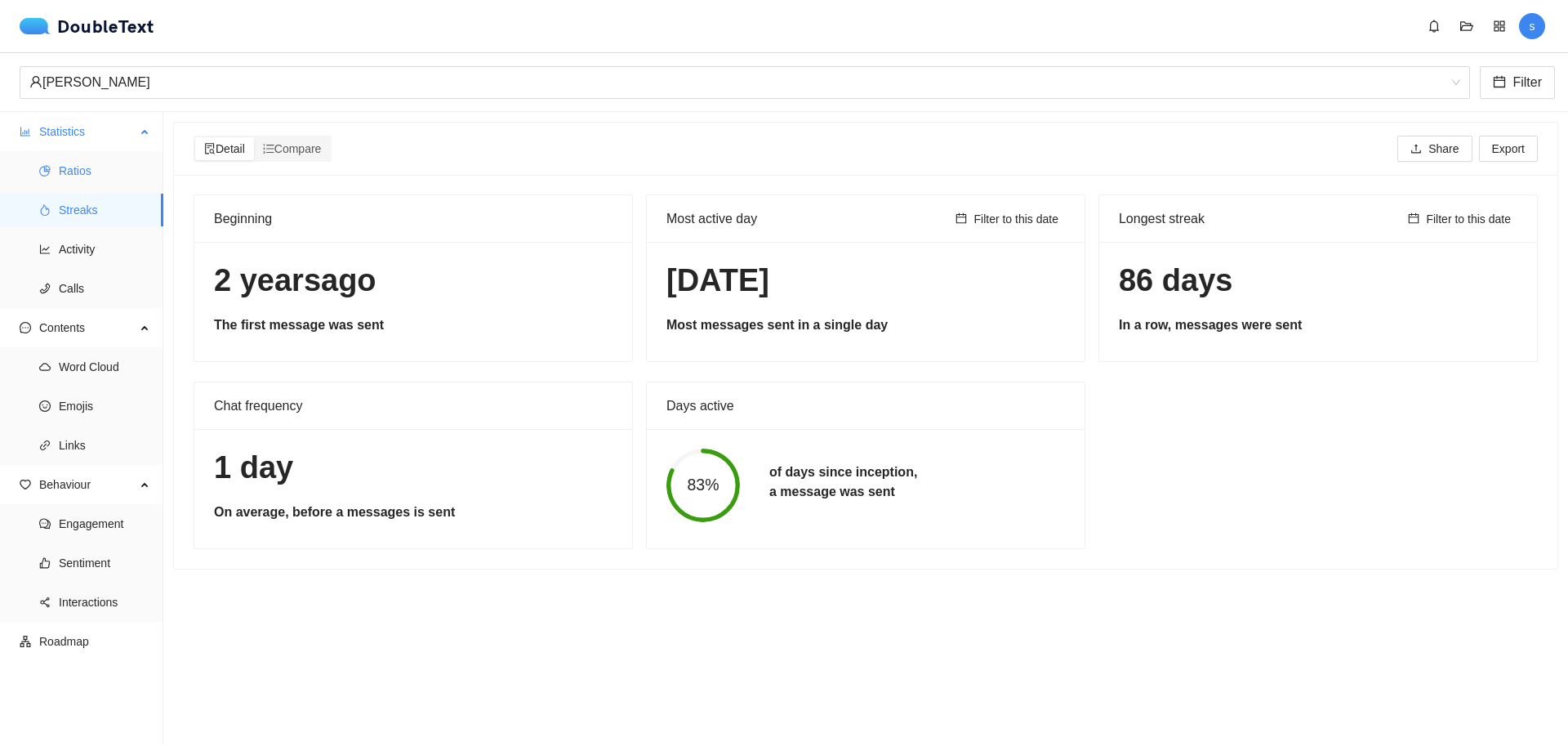
click at [99, 167] on span "Ratios" at bounding box center [104, 170] width 91 height 33
